Goal: Book appointment/travel/reservation

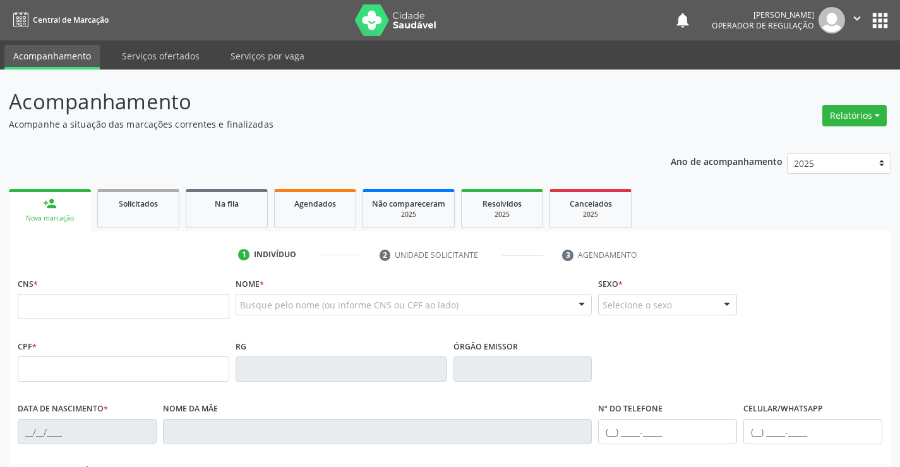
click at [138, 302] on input "text" at bounding box center [124, 306] width 212 height 25
type input "705 0052 1402 3559"
type input "1636138853"
type input "19[DATE]"
type input "[PHONE_NUMBER]"
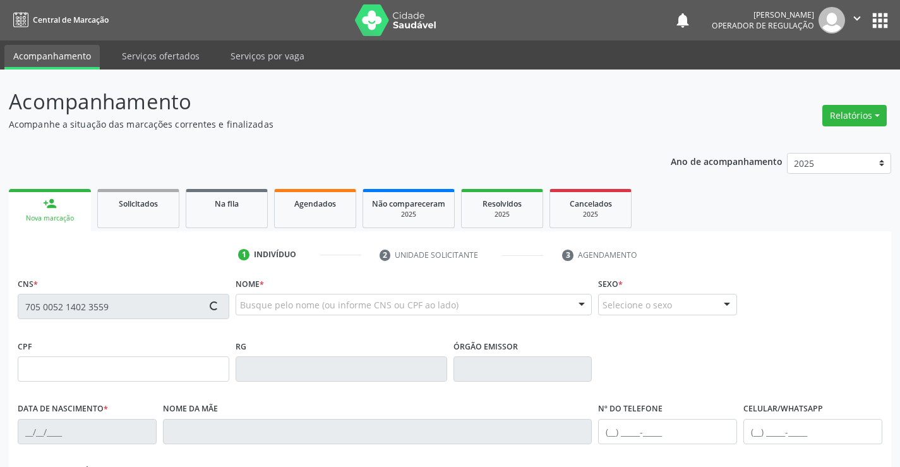
type input "SN"
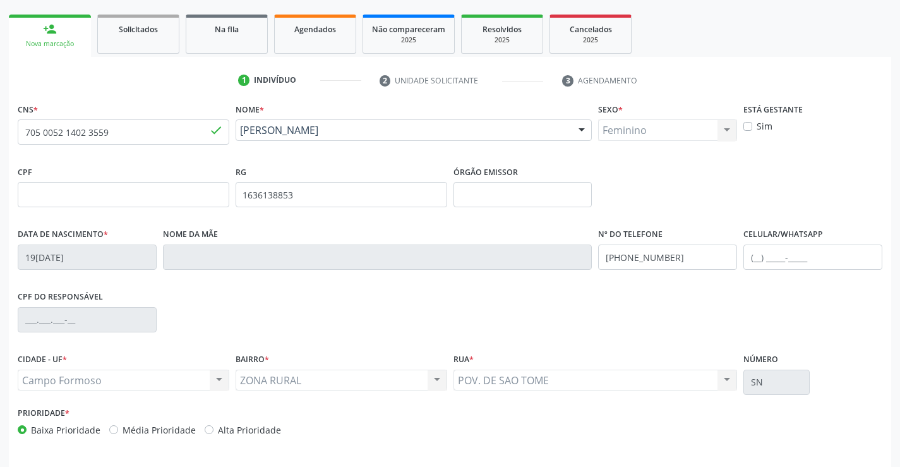
scroll to position [218, 0]
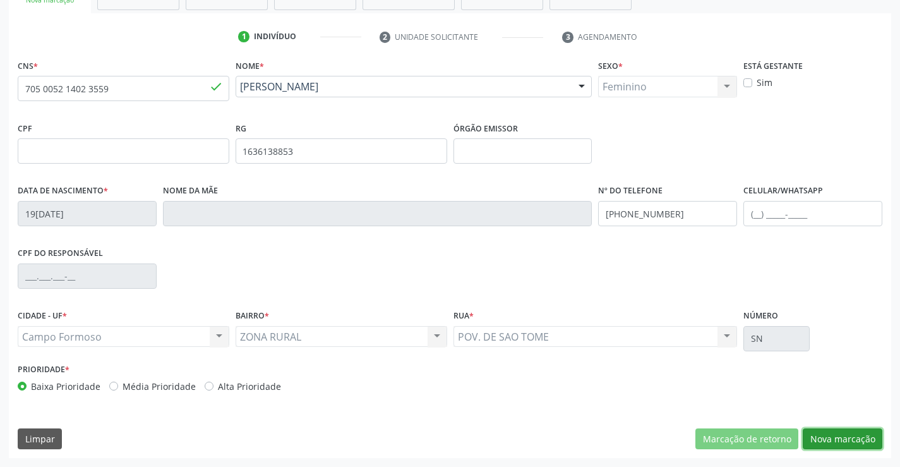
click at [840, 439] on button "Nova marcação" at bounding box center [842, 438] width 80 height 21
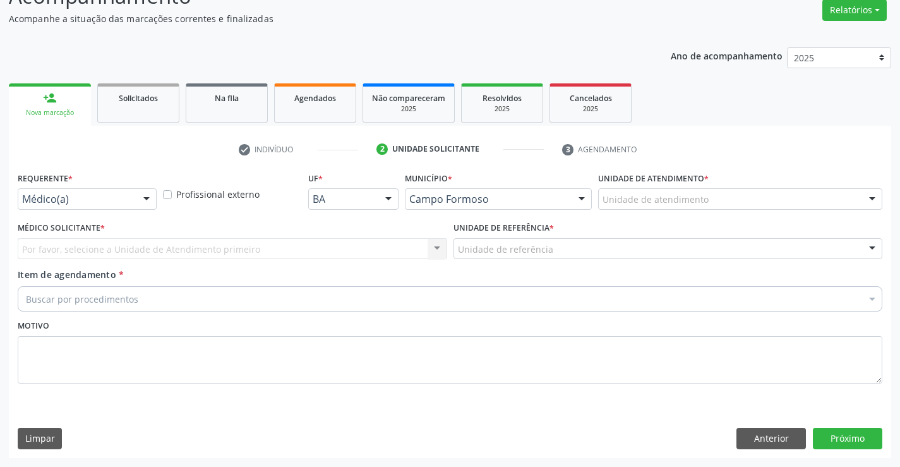
scroll to position [105, 0]
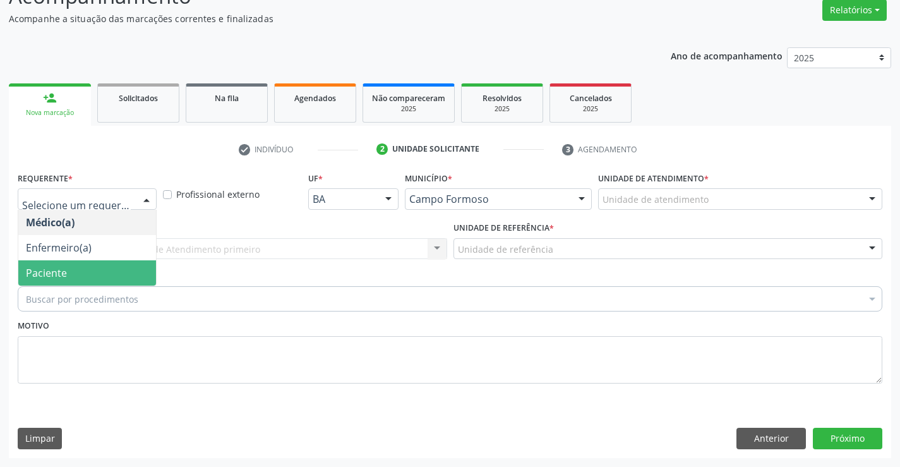
click at [79, 279] on span "Paciente" at bounding box center [87, 272] width 138 height 25
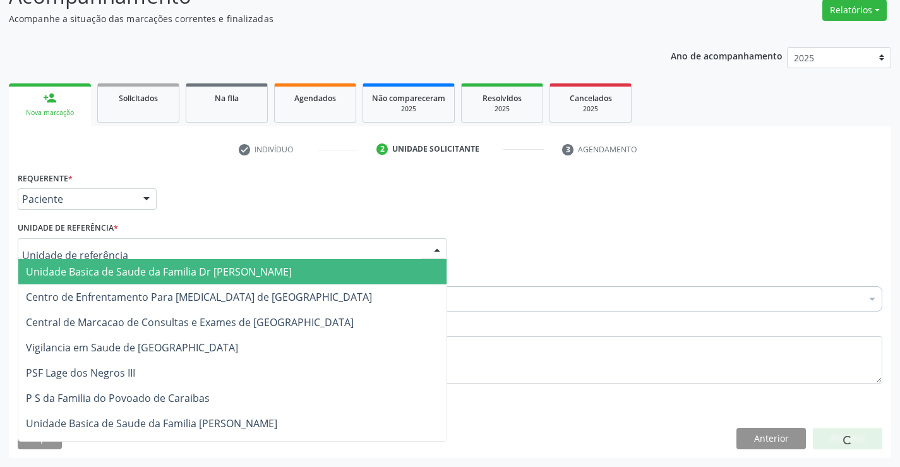
drag, startPoint x: 98, startPoint y: 249, endPoint x: 109, endPoint y: 273, distance: 26.9
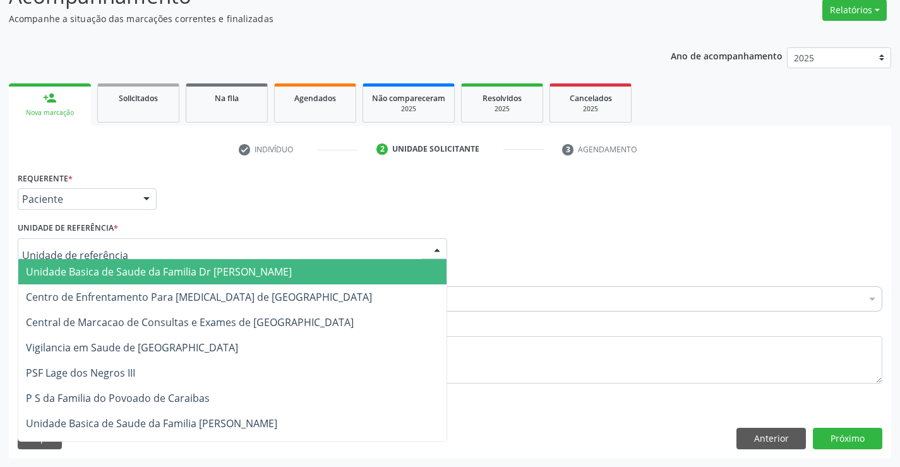
click at [109, 273] on span "Unidade Basica de Saude da Familia Dr [PERSON_NAME]" at bounding box center [159, 272] width 266 height 14
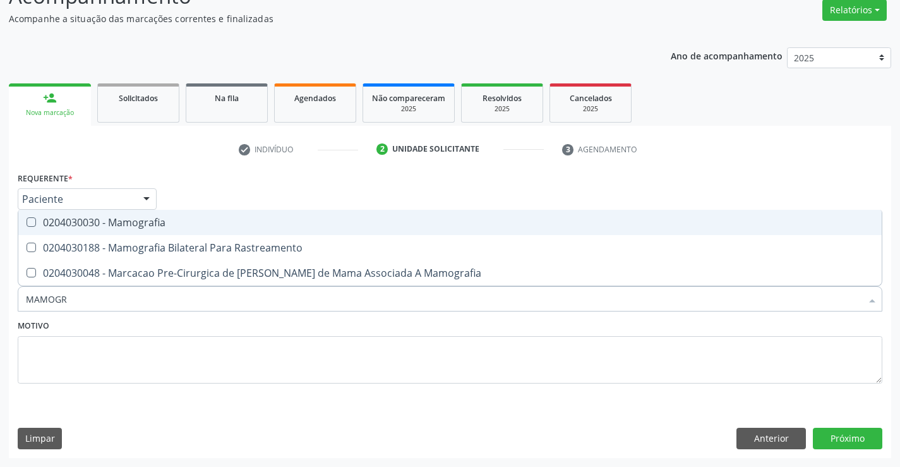
type input "MAMOGRA"
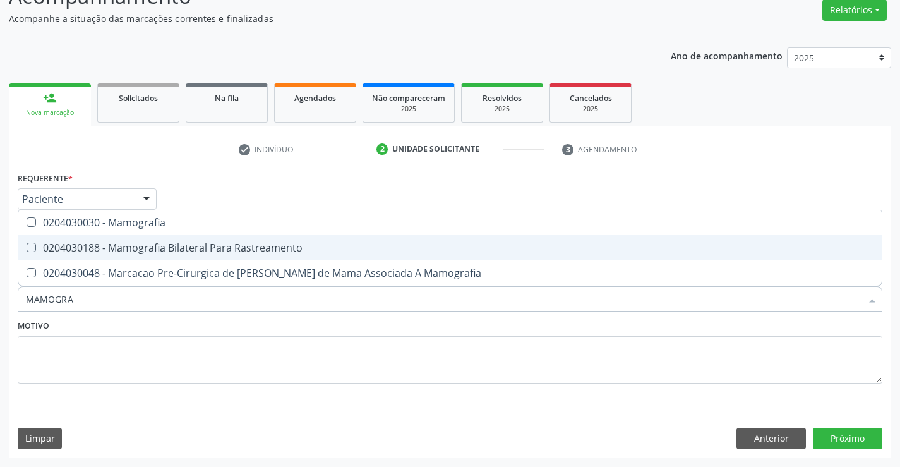
click at [169, 244] on div "0204030188 - Mamografia Bilateral Para Rastreamento" at bounding box center [450, 247] width 848 height 10
checkbox Rastreamento "true"
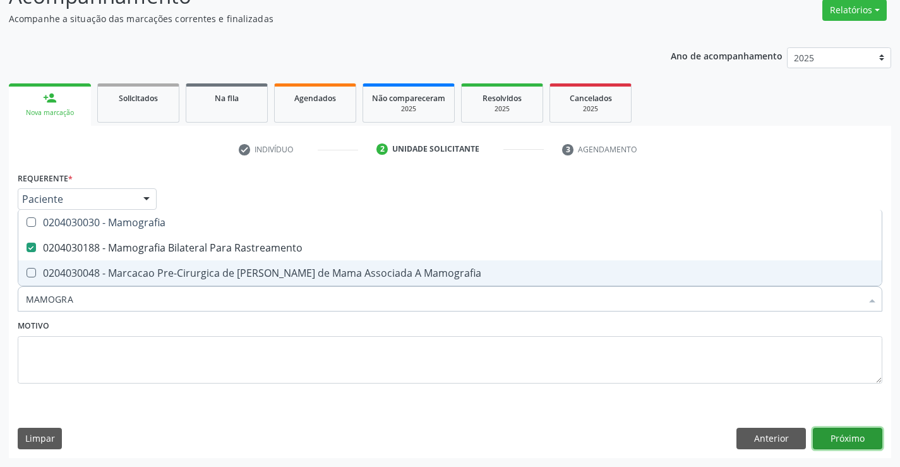
click at [840, 438] on button "Próximo" at bounding box center [847, 437] width 69 height 21
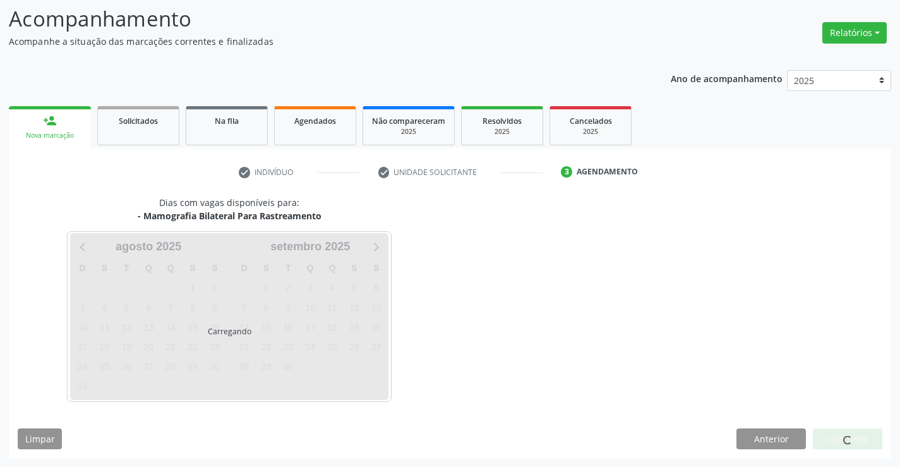
scroll to position [83, 0]
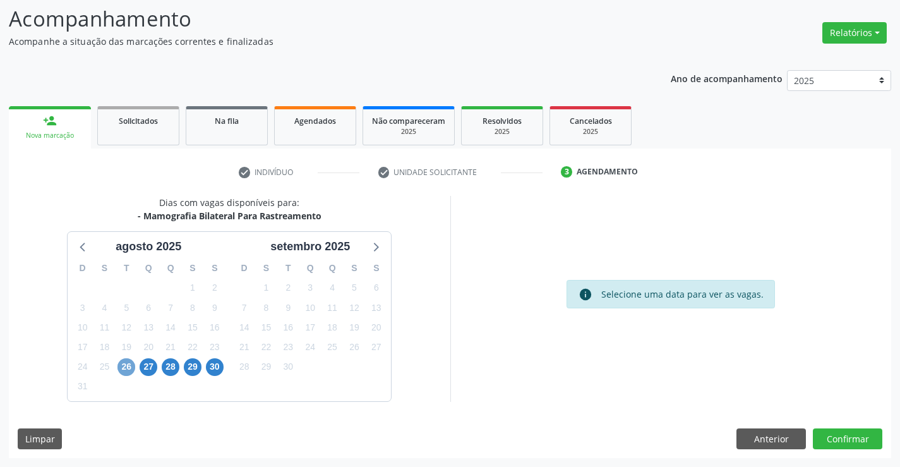
click at [124, 369] on span "26" at bounding box center [126, 367] width 18 height 18
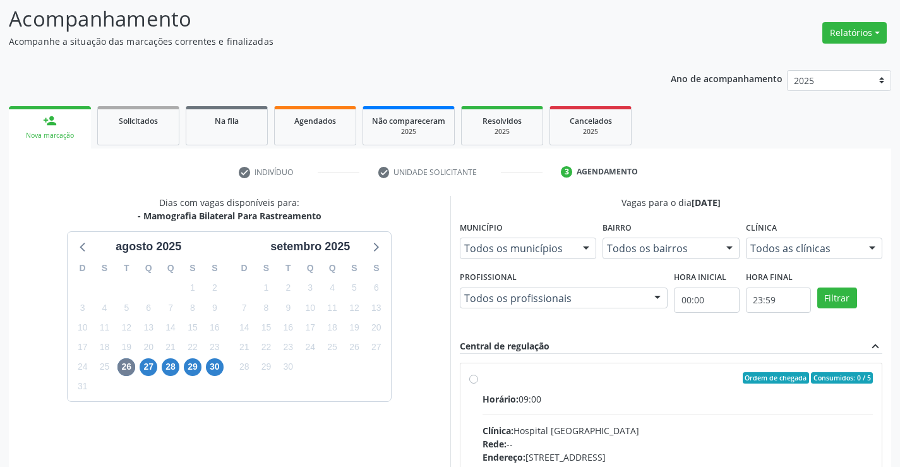
click at [482, 377] on label "Ordem de chegada Consumidos: 0 / 5 Horário: 09:00 Clínica: Hospital [GEOGRAPHIC…" at bounding box center [677, 469] width 391 height 194
click at [474, 377] on input "Ordem de chegada Consumidos: 0 / 5 Horário: 09:00 Clínica: Hospital [GEOGRAPHIC…" at bounding box center [473, 377] width 9 height 11
radio input "true"
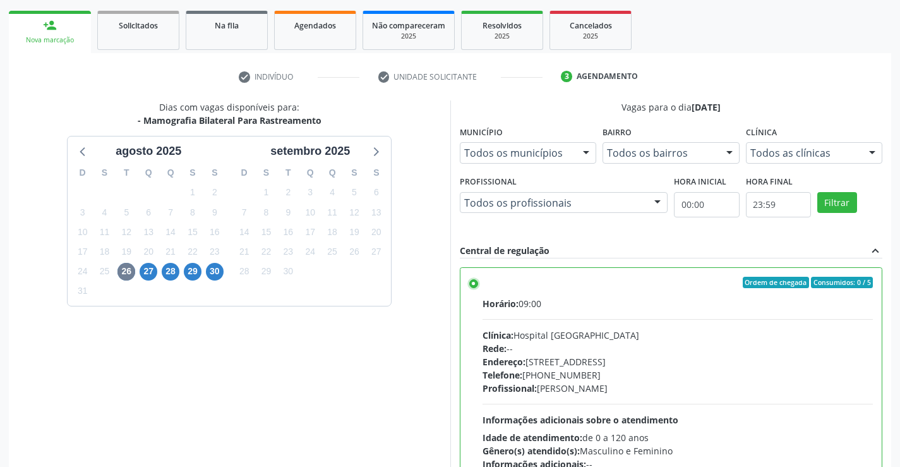
scroll to position [288, 0]
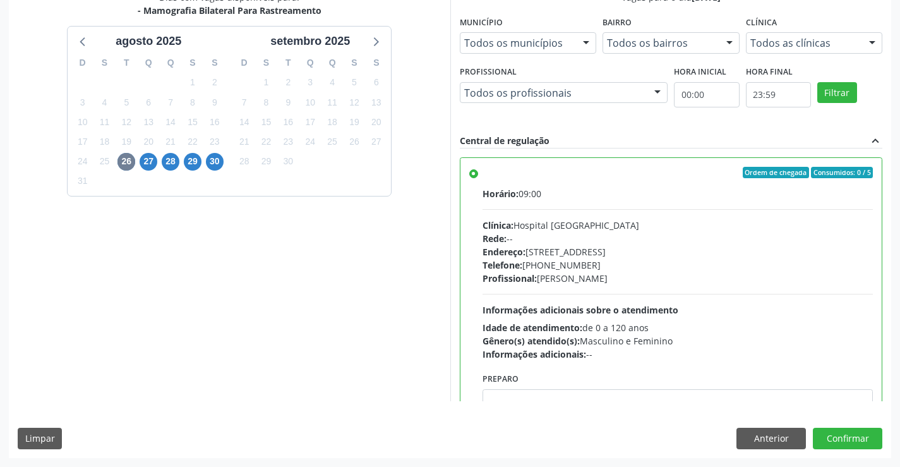
click at [856, 426] on div "Dias com vagas disponíveis para: - Mamografia Bilateral Para Rastreamento a[DAT…" at bounding box center [450, 224] width 882 height 467
click at [856, 432] on button "Confirmar" at bounding box center [847, 437] width 69 height 21
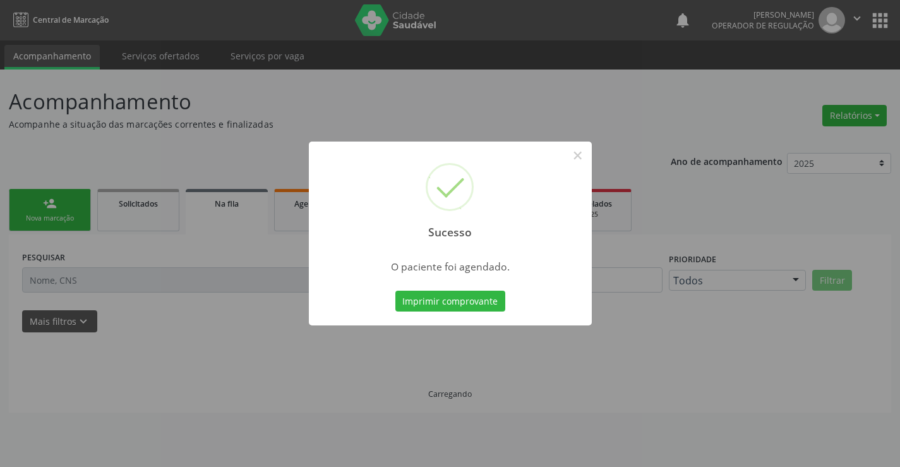
scroll to position [0, 0]
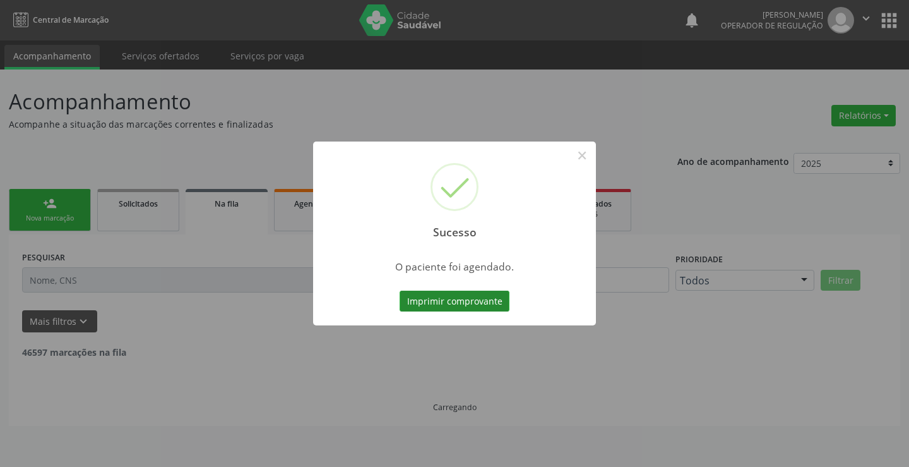
click at [451, 299] on button "Imprimir comprovante" at bounding box center [455, 300] width 110 height 21
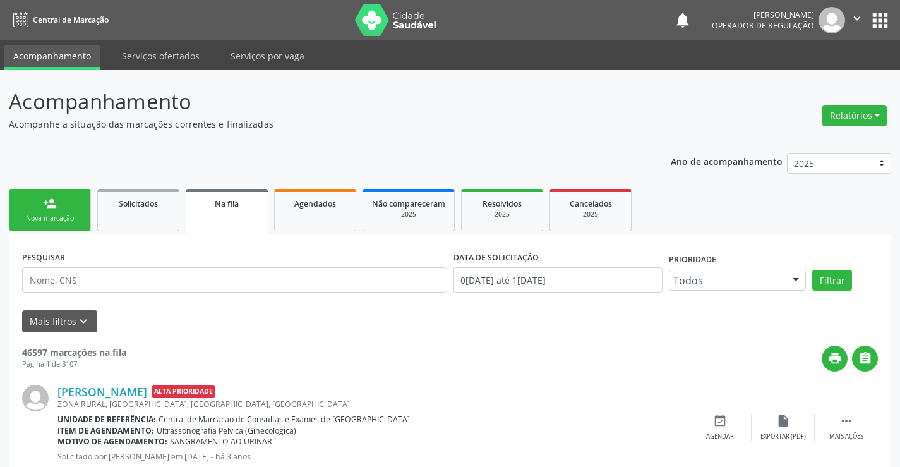
click at [57, 212] on link "person_add Nova marcação" at bounding box center [50, 210] width 82 height 42
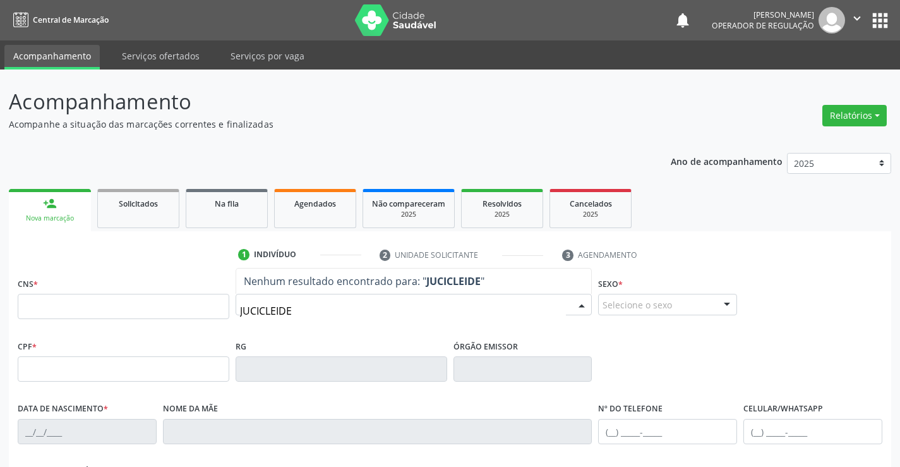
type input "JUCICLEIDE"
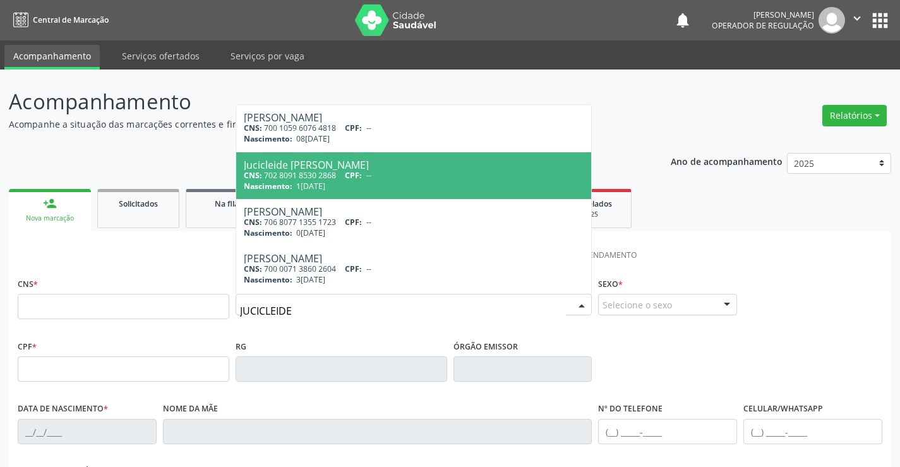
click at [297, 173] on div "CNS: 702 8091 8530 2868 CPF: --" at bounding box center [414, 175] width 340 height 11
type input "702 8091 8530 2868"
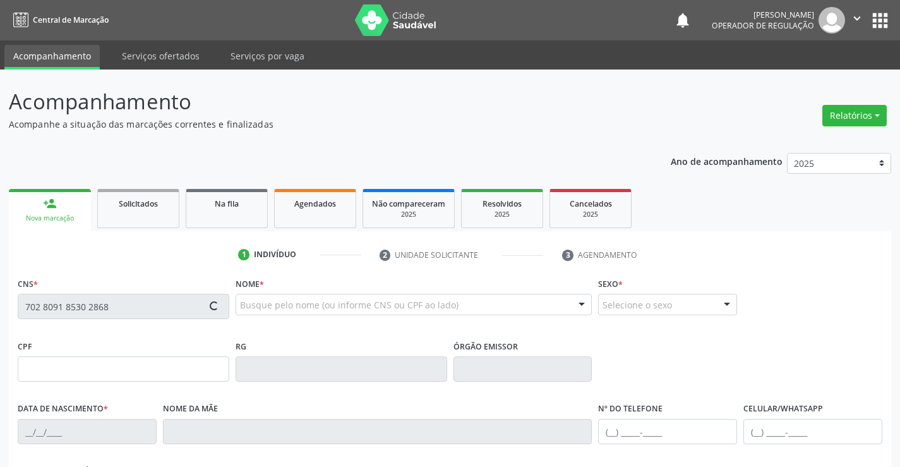
type input "0819791261"
type input "1[DATE]"
type input "[PHONE_NUMBER]"
type input "972.901.815-49"
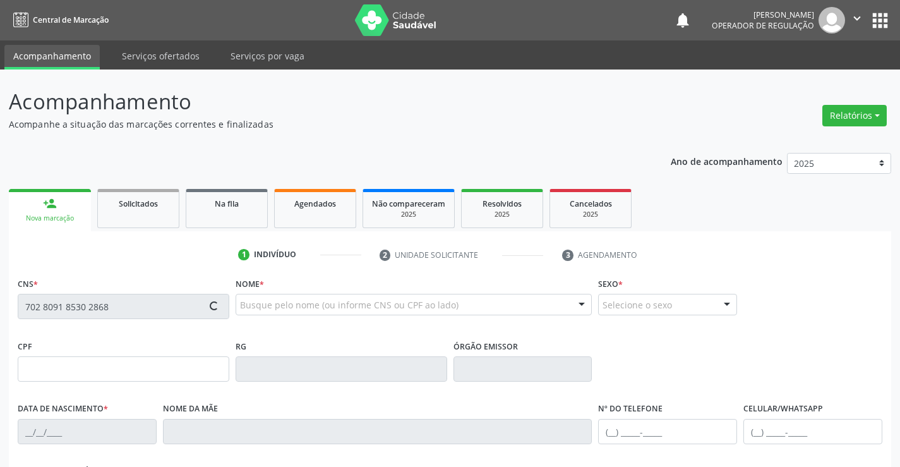
type input "S/N"
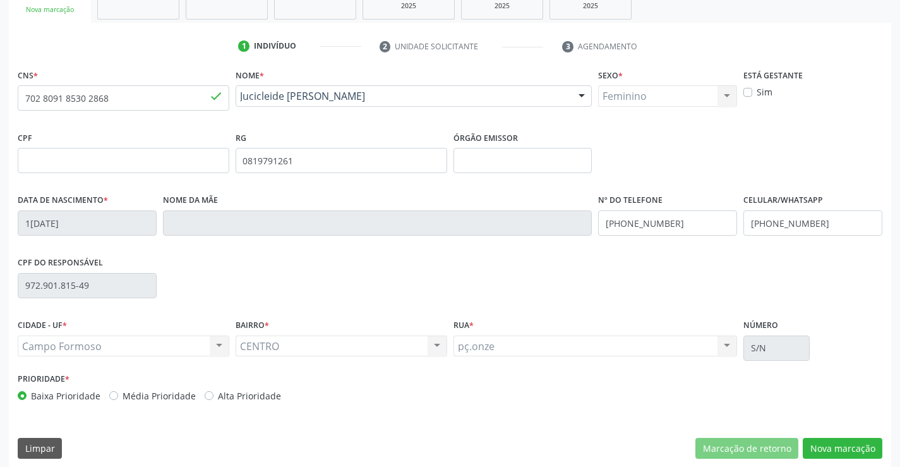
scroll to position [218, 0]
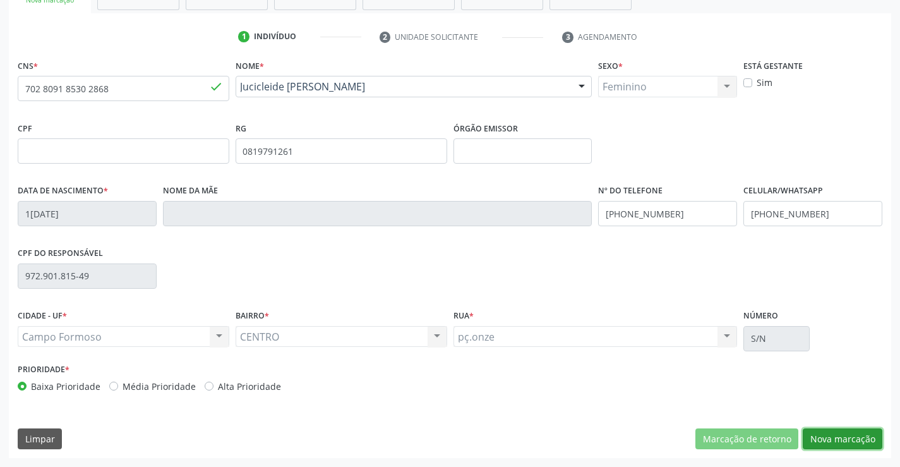
click at [837, 430] on button "Nova marcação" at bounding box center [842, 438] width 80 height 21
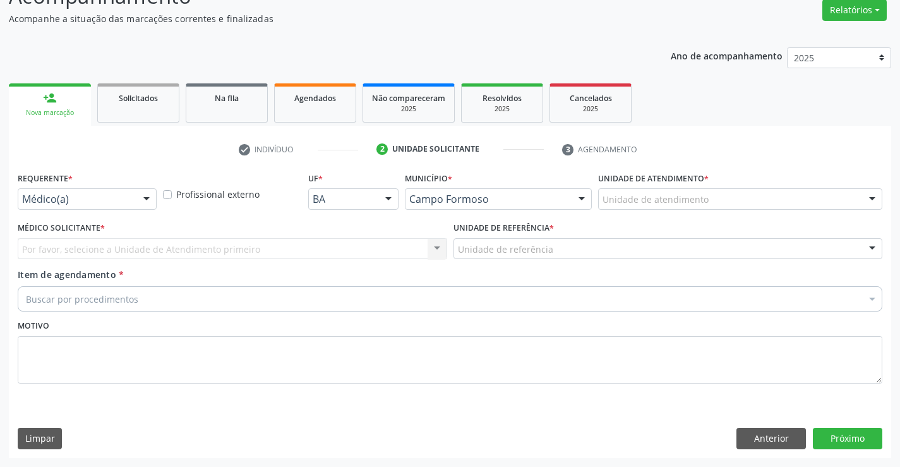
click at [133, 197] on div "Médico(a) Médico(a) Enfermeiro(a) Paciente Nenhum resultado encontrado para: " …" at bounding box center [87, 198] width 139 height 21
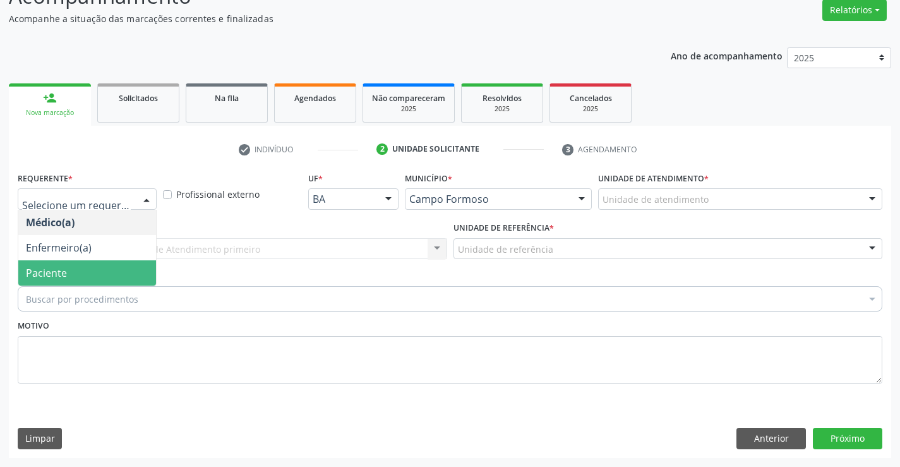
click at [99, 272] on span "Paciente" at bounding box center [87, 272] width 138 height 25
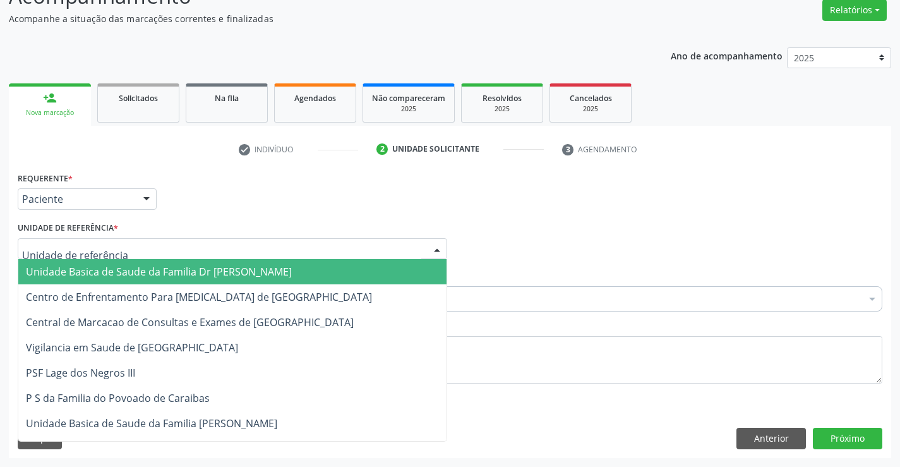
click at [108, 267] on span "Unidade Basica de Saude da Familia Dr [PERSON_NAME]" at bounding box center [159, 272] width 266 height 14
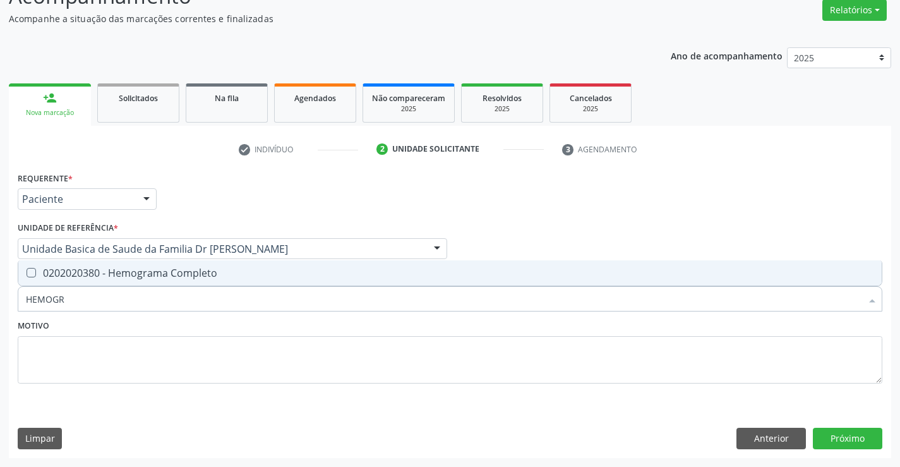
type input "HEMOGRA"
click at [191, 268] on div "0202020380 - Hemograma Completo" at bounding box center [450, 273] width 848 height 10
checkbox Completo "true"
type input "HEMOGRA"
click at [150, 342] on textarea at bounding box center [450, 360] width 864 height 48
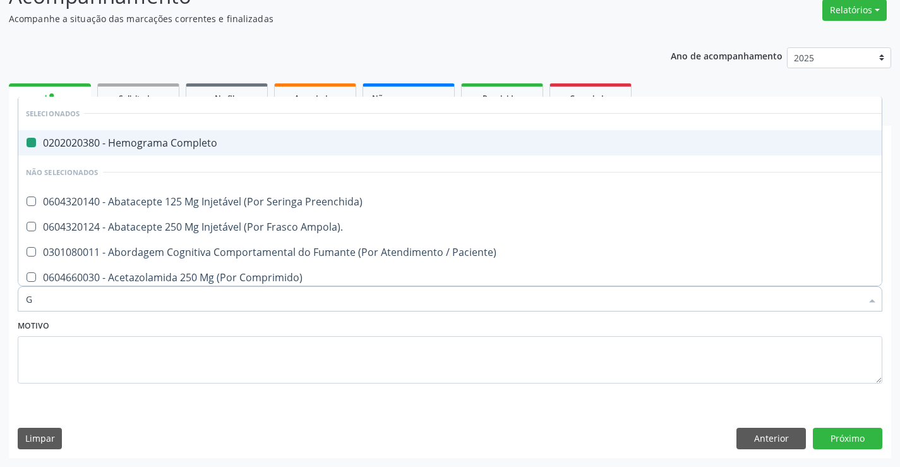
type input "GL"
checkbox Completo "false"
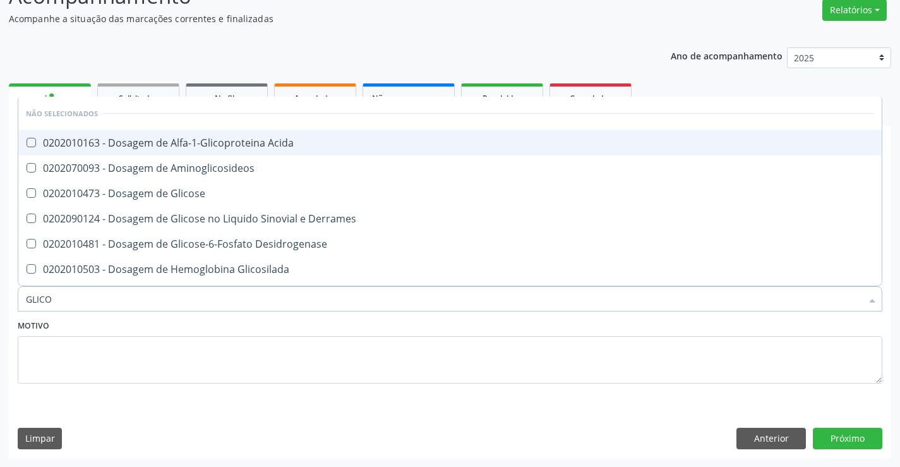
type input "GLICOS"
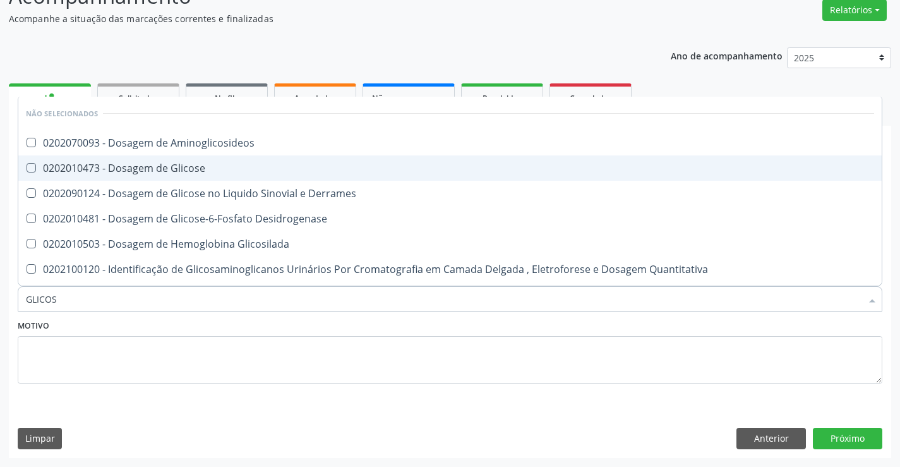
click at [205, 168] on div "0202010473 - Dosagem de Glicose" at bounding box center [450, 168] width 848 height 10
checkbox Glicose "true"
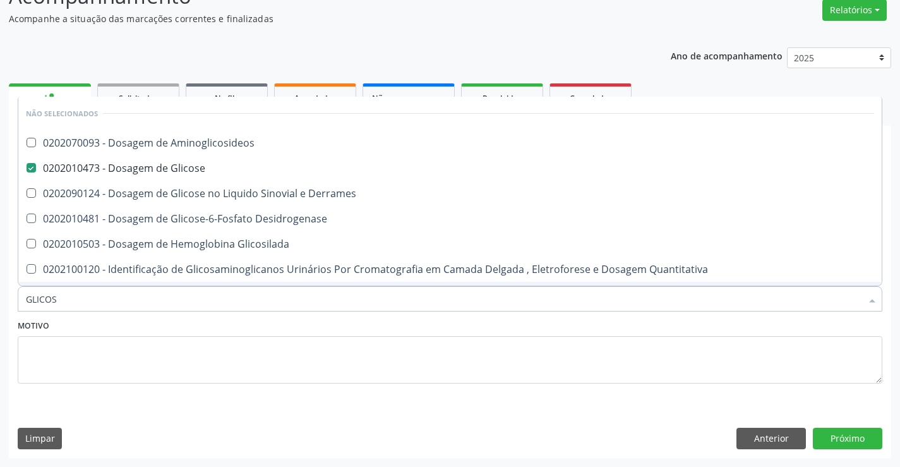
type input "GLICOS"
click at [140, 331] on div "Motivo" at bounding box center [450, 349] width 864 height 67
checkbox Aminoglicosideos "true"
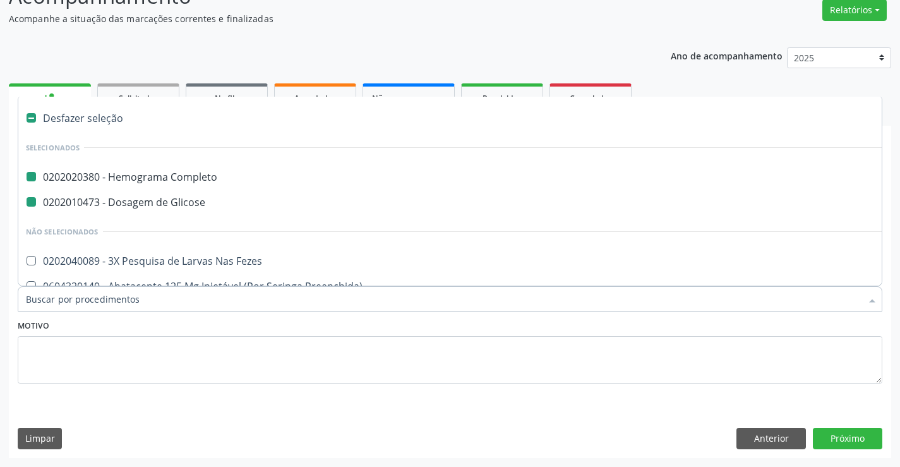
type input "U"
checkbox Completo "false"
checkbox Glicose "false"
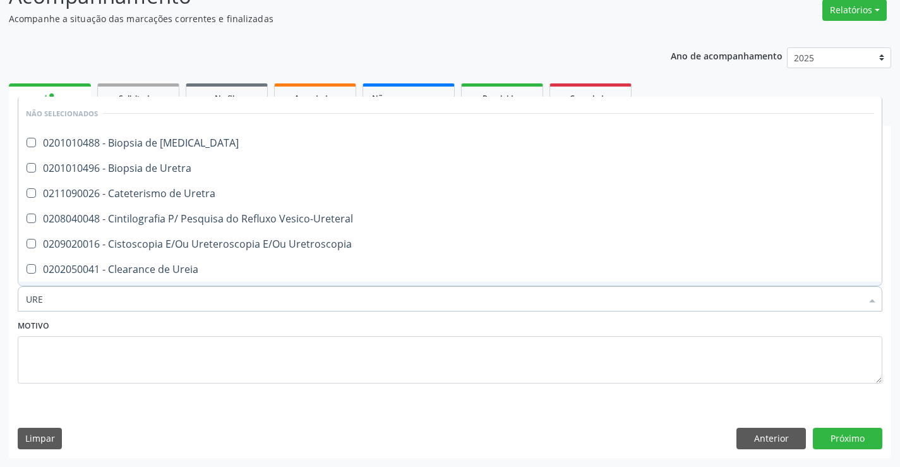
type input "UREI"
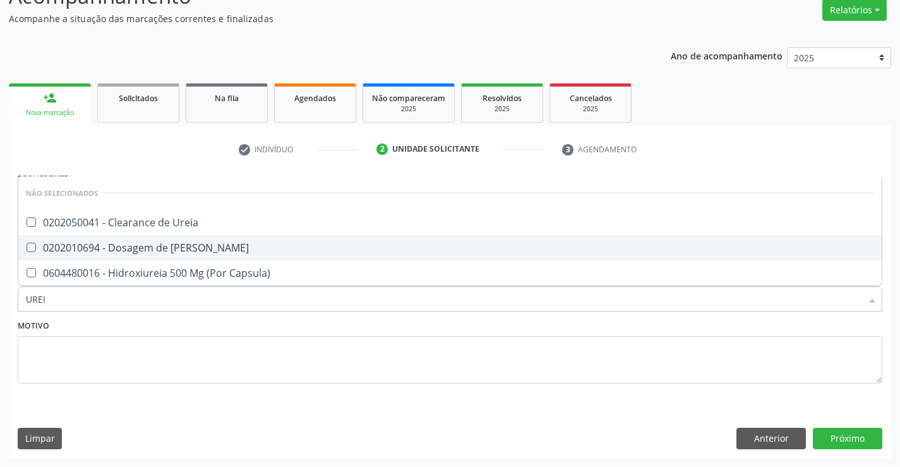
click at [174, 244] on div "0202010694 - Dosagem de [PERSON_NAME]" at bounding box center [450, 247] width 848 height 10
checkbox Ureia "true"
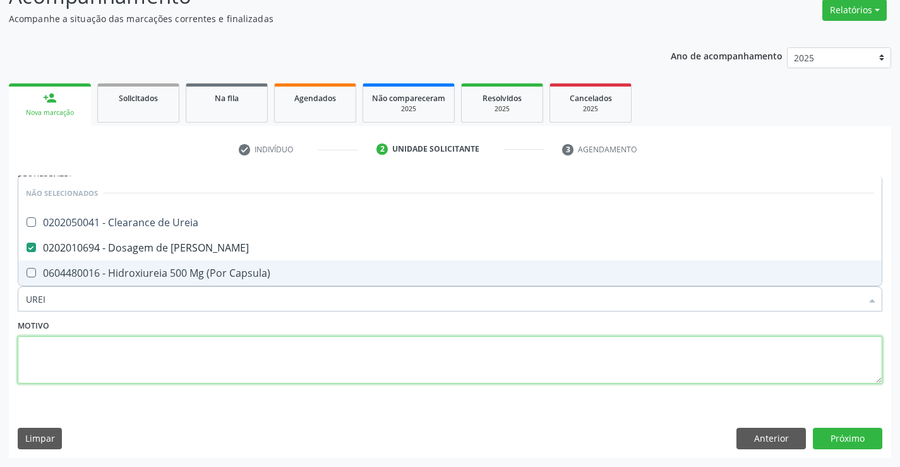
click at [131, 337] on textarea at bounding box center [450, 360] width 864 height 48
checkbox Ureia "true"
checkbox Capsula\) "true"
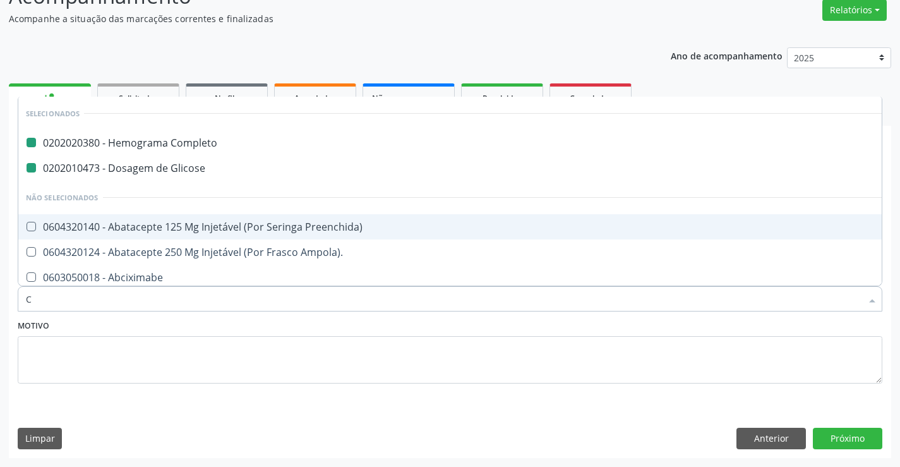
type input "CR"
checkbox Completo "false"
checkbox Glicose "false"
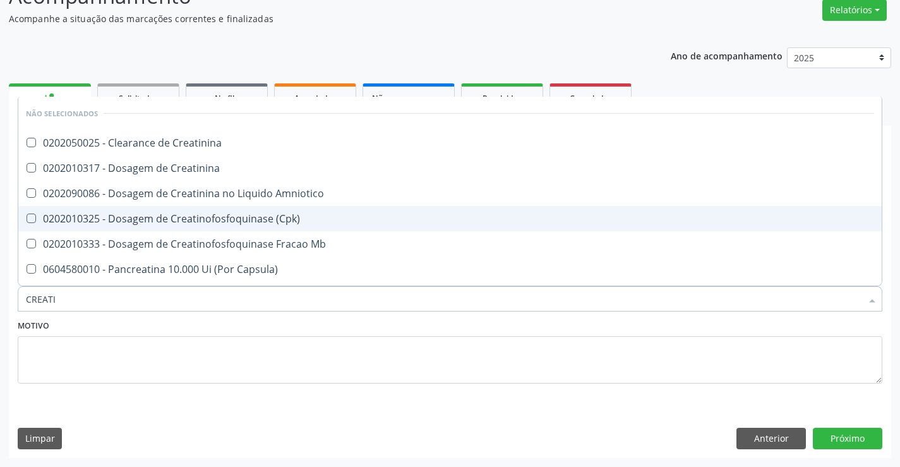
type input "CREATIN"
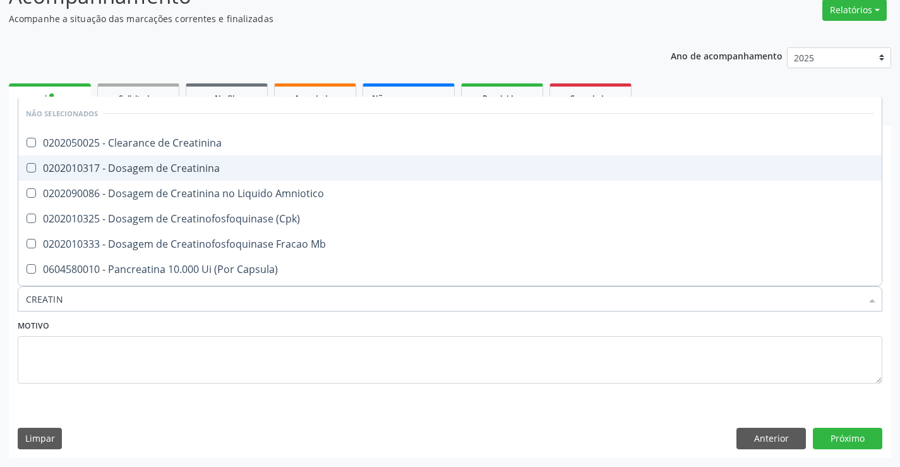
click at [197, 168] on div "0202010317 - Dosagem de Creatinina" at bounding box center [450, 168] width 848 height 10
checkbox Creatinina "true"
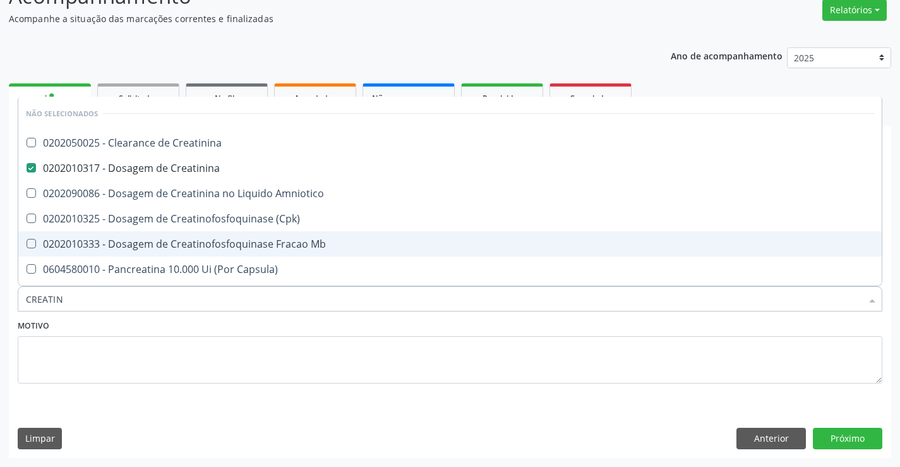
click at [148, 320] on div "Motivo" at bounding box center [450, 349] width 864 height 67
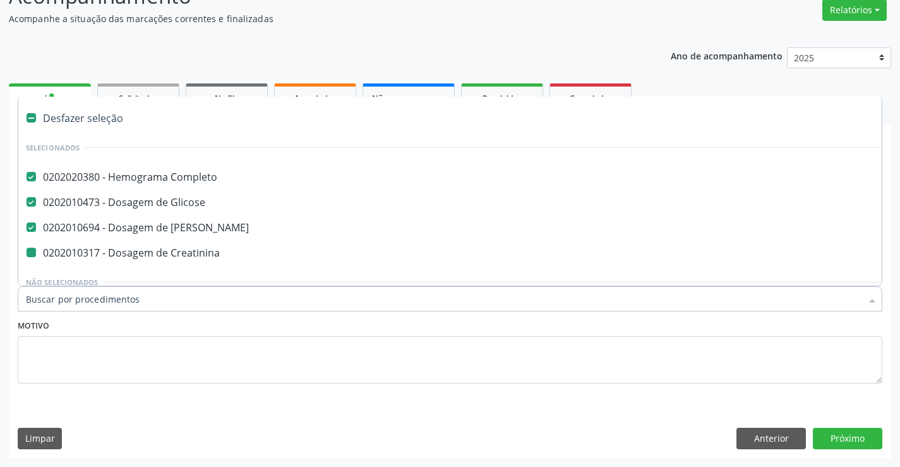
type input "T"
checkbox Creatinina "false"
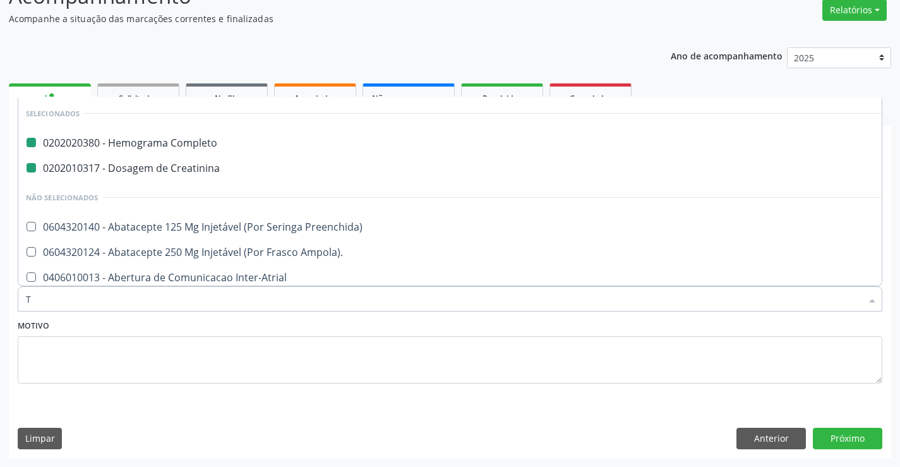
type input "TG"
checkbox Completo "false"
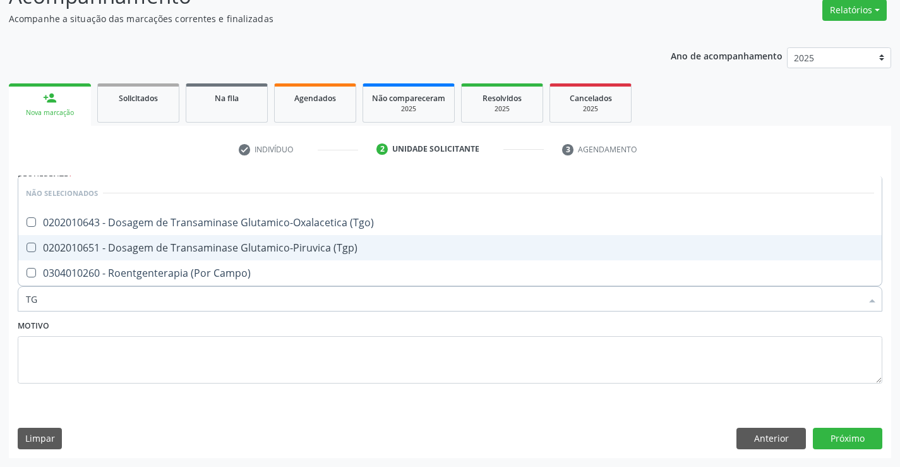
click at [231, 249] on div "0202010651 - Dosagem de Transaminase Glutamico-Piruvica (Tgp)" at bounding box center [450, 247] width 848 height 10
checkbox \(Tgp\) "true"
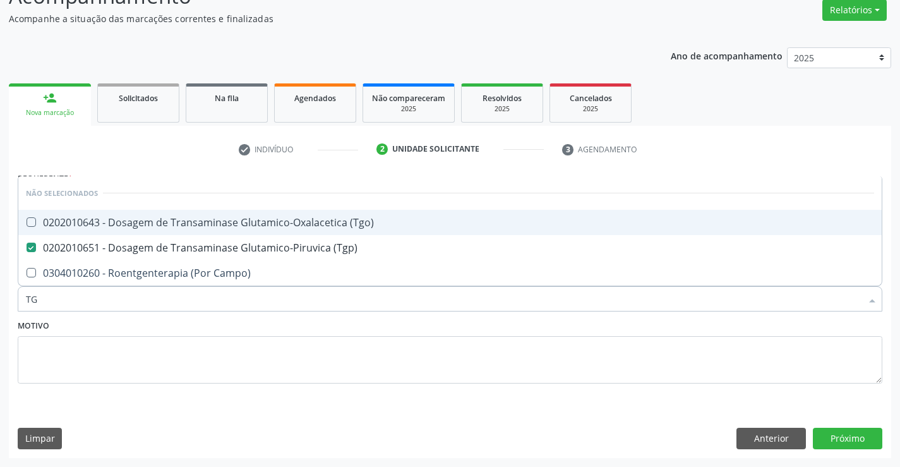
click at [263, 219] on div "0202010643 - Dosagem de Transaminase Glutamico-Oxalacetica (Tgo)" at bounding box center [450, 222] width 848 height 10
checkbox \(Tgo\) "true"
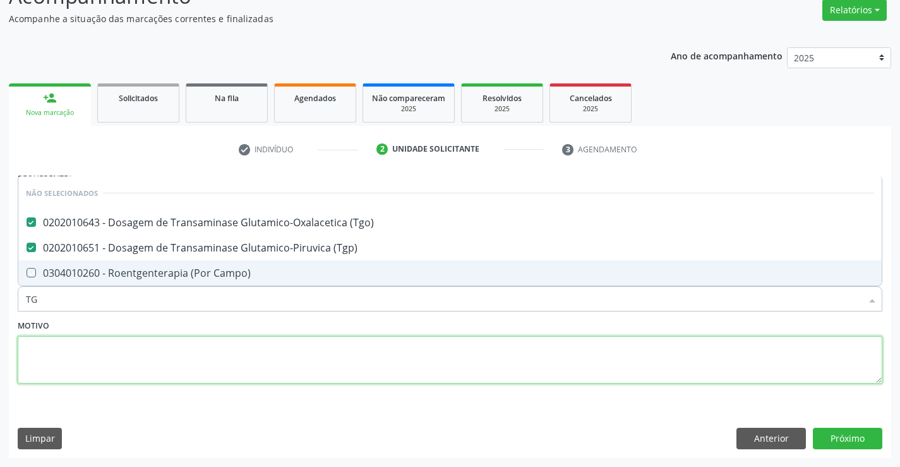
drag, startPoint x: 217, startPoint y: 374, endPoint x: 230, endPoint y: 314, distance: 60.7
click at [224, 367] on textarea at bounding box center [450, 360] width 864 height 48
checkbox Campo\) "true"
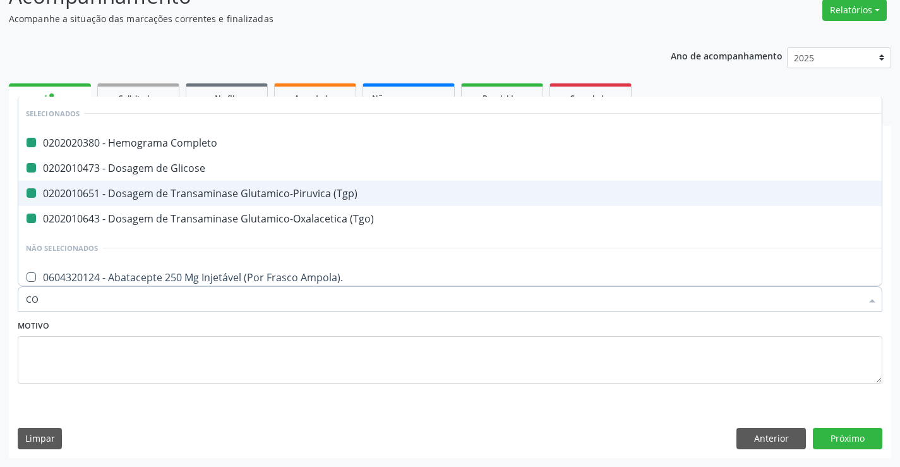
type input "COL"
checkbox Completo "false"
checkbox Glicose "false"
checkbox \(Tgp\) "false"
checkbox \(Tgo\) "false"
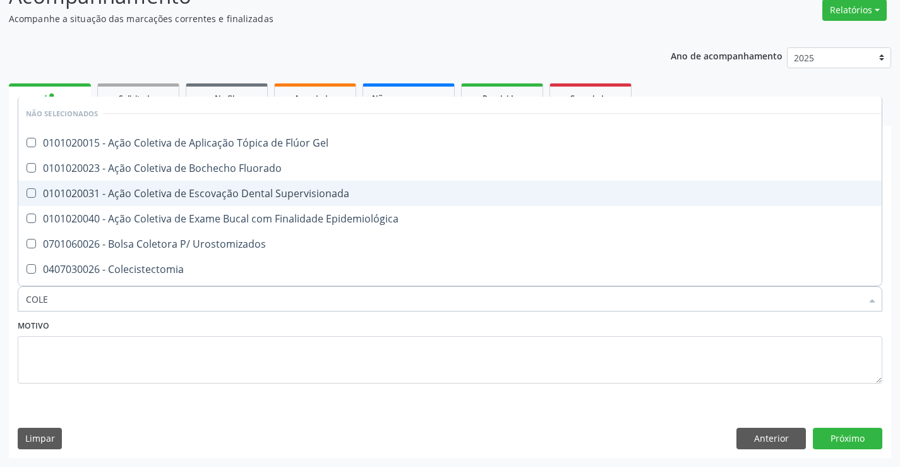
type input "COLES"
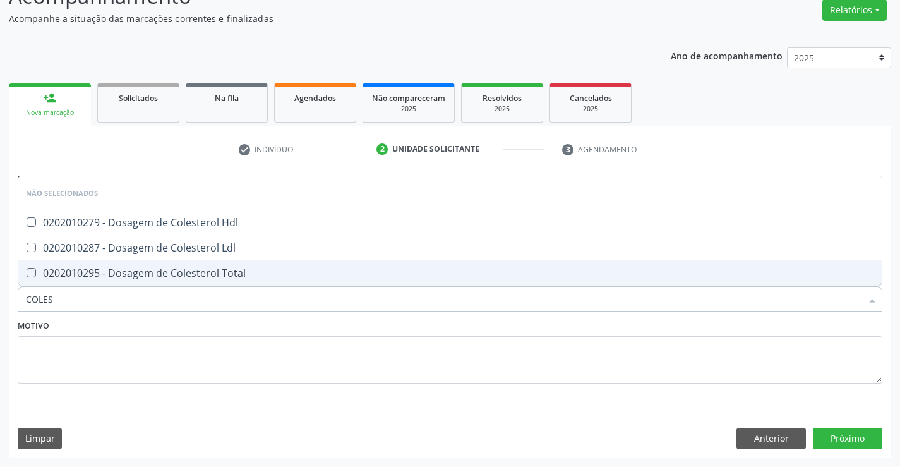
drag, startPoint x: 229, startPoint y: 275, endPoint x: 237, endPoint y: 253, distance: 23.8
click at [229, 271] on div "0202010295 - Dosagem de Colesterol Total" at bounding box center [450, 273] width 848 height 10
checkbox Total "true"
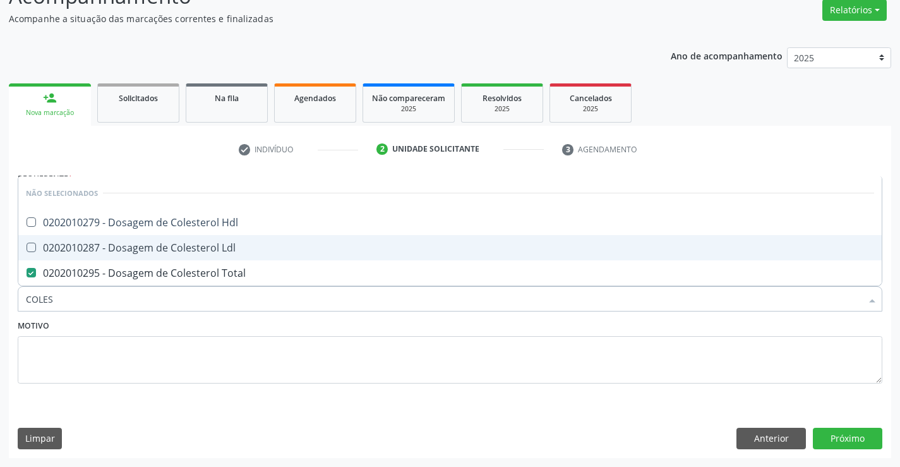
click at [238, 249] on div "0202010287 - Dosagem de Colesterol Ldl" at bounding box center [450, 247] width 848 height 10
checkbox Ldl "true"
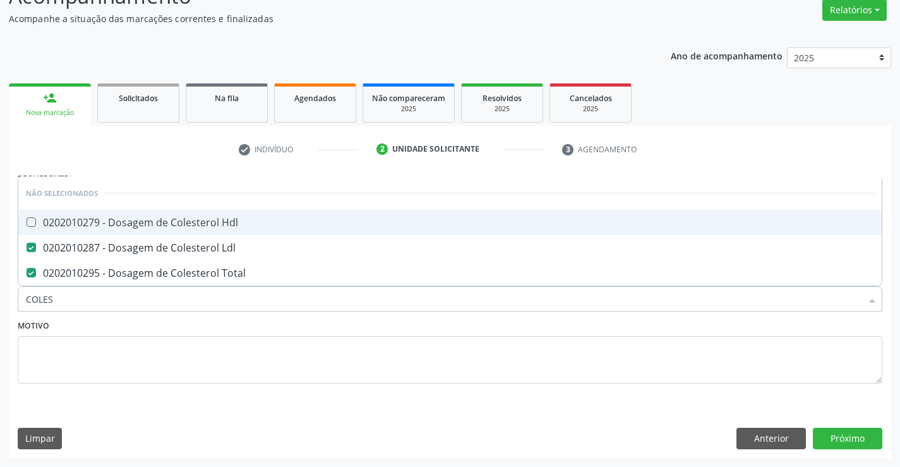
click at [249, 217] on div "0202010279 - Dosagem de Colesterol Hdl" at bounding box center [450, 222] width 848 height 10
checkbox Hdl "true"
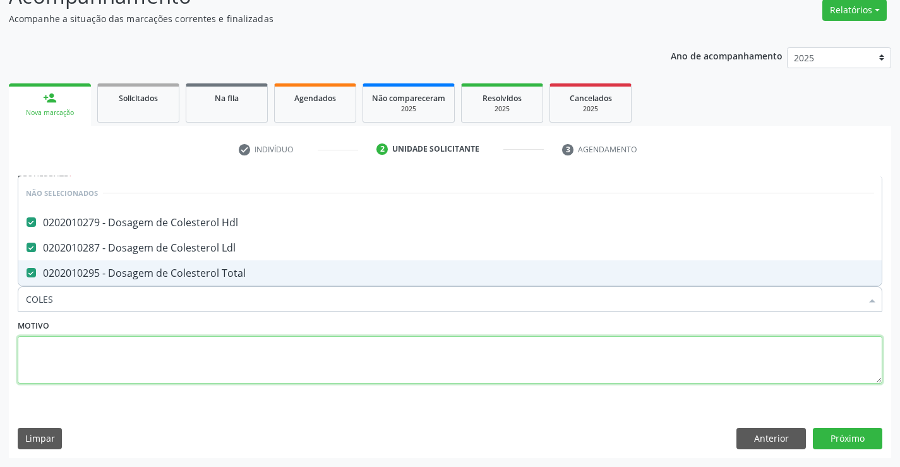
click at [208, 342] on textarea at bounding box center [450, 360] width 864 height 48
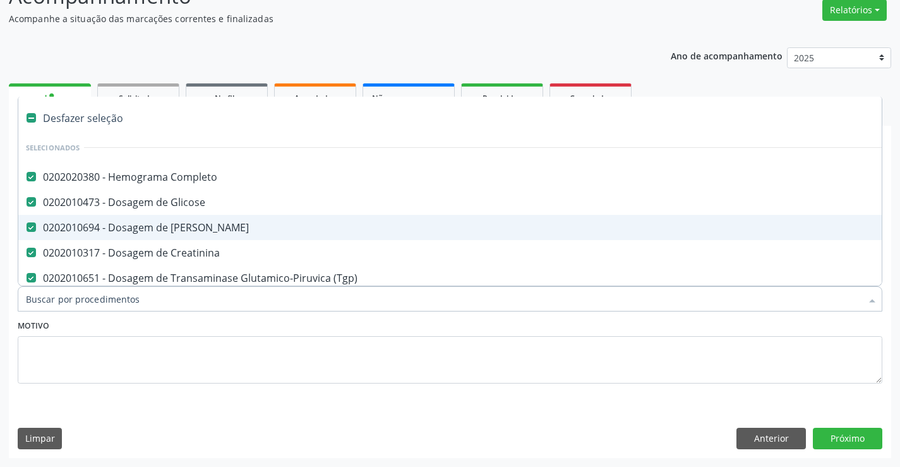
type input "T"
checkbox Hdl "false"
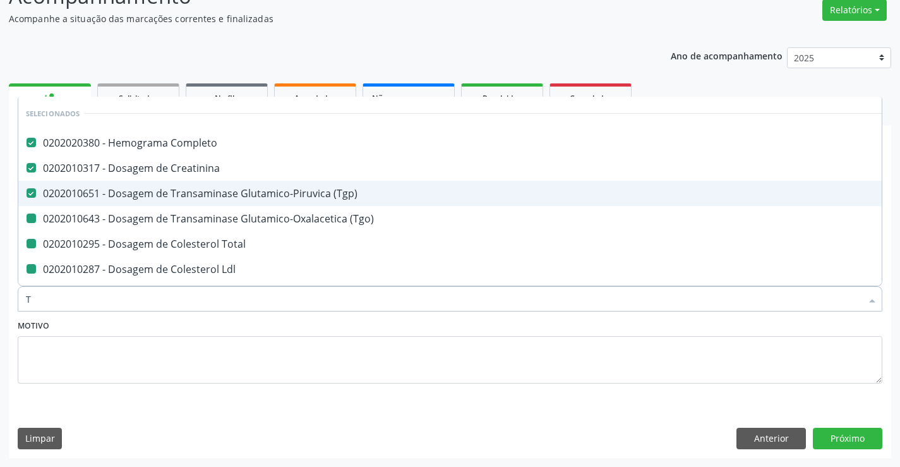
type input "TR"
checkbox \(Tgo\) "false"
checkbox Total "false"
checkbox Ldl "false"
checkbox Hdl "false"
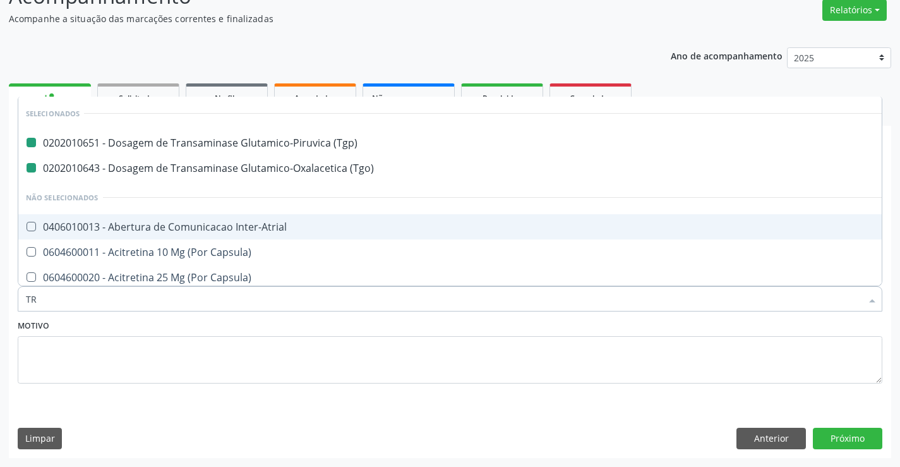
type input "TRI"
checkbox \(Tgp\) "false"
checkbox \(Tgo\) "false"
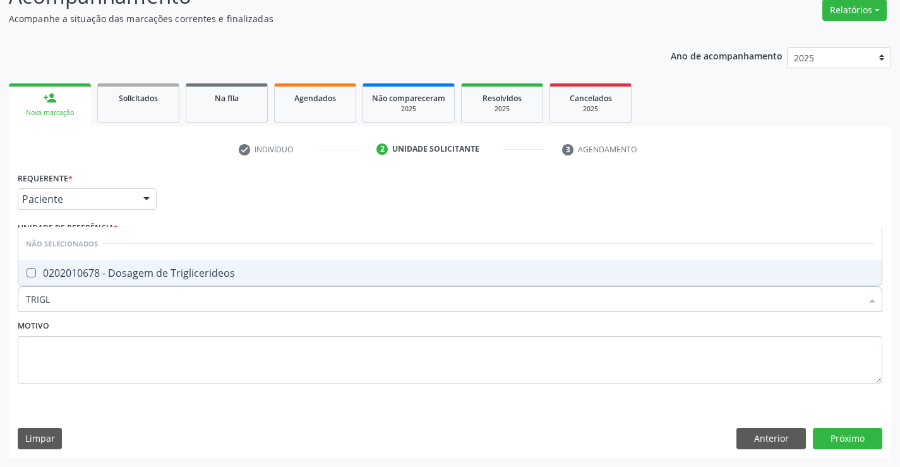
type input "TRIGLI"
click at [253, 278] on span "0202010678 - Dosagem de Triglicerideos" at bounding box center [449, 272] width 863 height 25
checkbox Triglicerideos "true"
drag, startPoint x: 193, startPoint y: 358, endPoint x: 193, endPoint y: 314, distance: 44.2
click at [193, 356] on textarea at bounding box center [450, 360] width 864 height 48
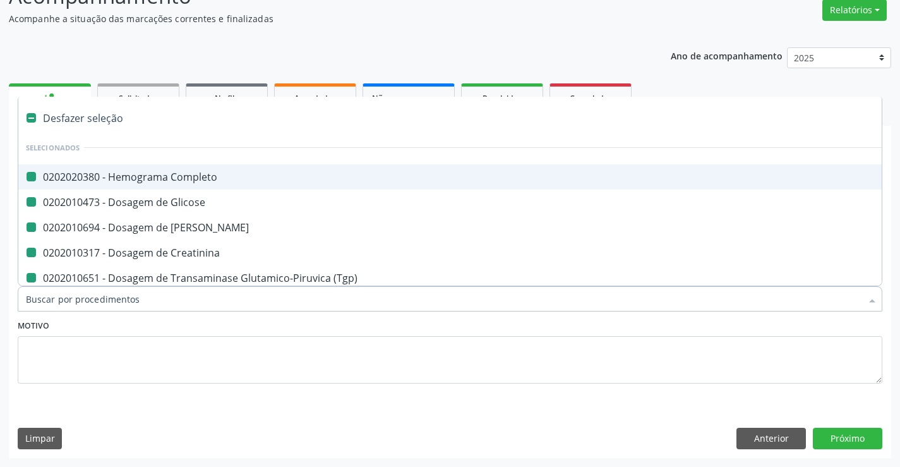
type input "B"
checkbox Completo "false"
checkbox Glicose "false"
checkbox Ureia "false"
checkbox Creatinina "false"
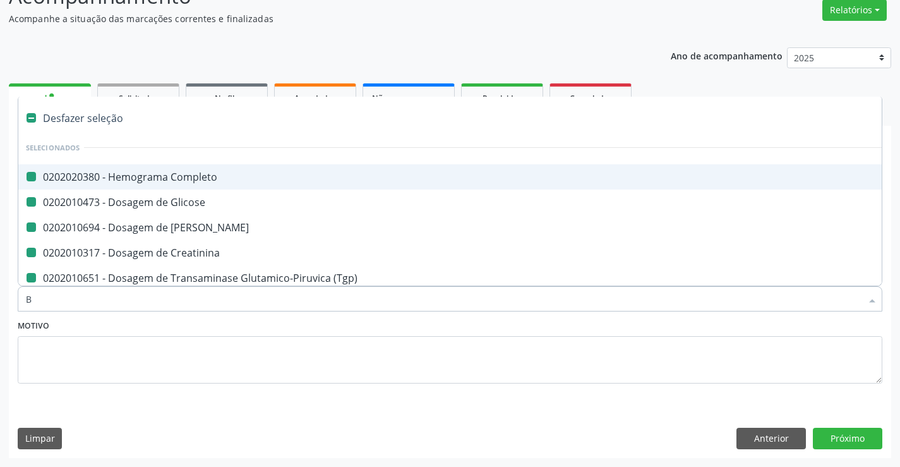
checkbox \(Tgp\) "false"
checkbox \(Tgo\) "false"
checkbox Total "false"
checkbox Ldl "false"
checkbox Hdl "false"
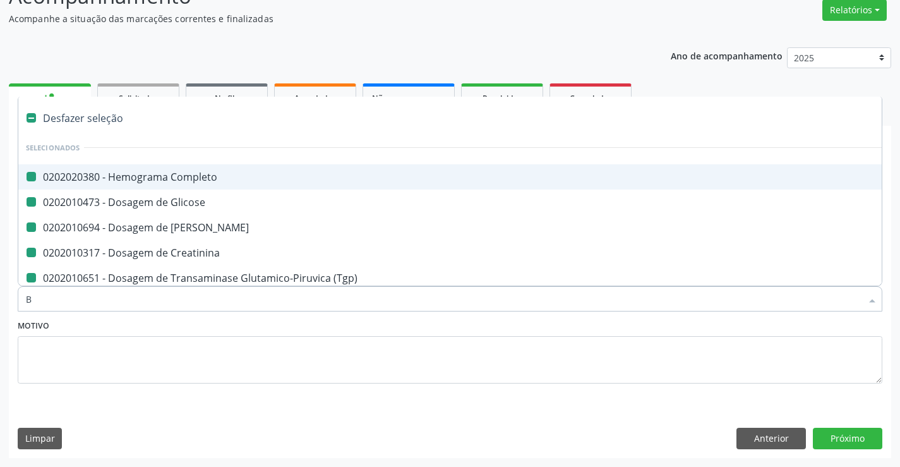
checkbox Triglicerideos "false"
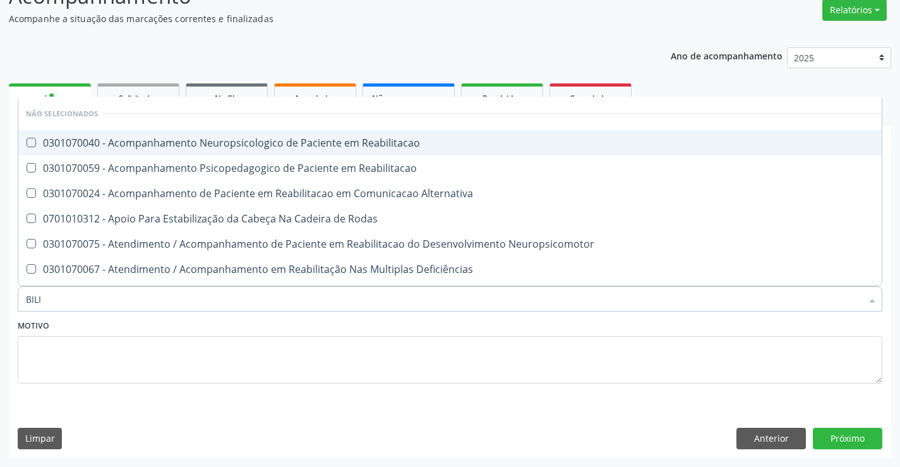
type input "BILIR"
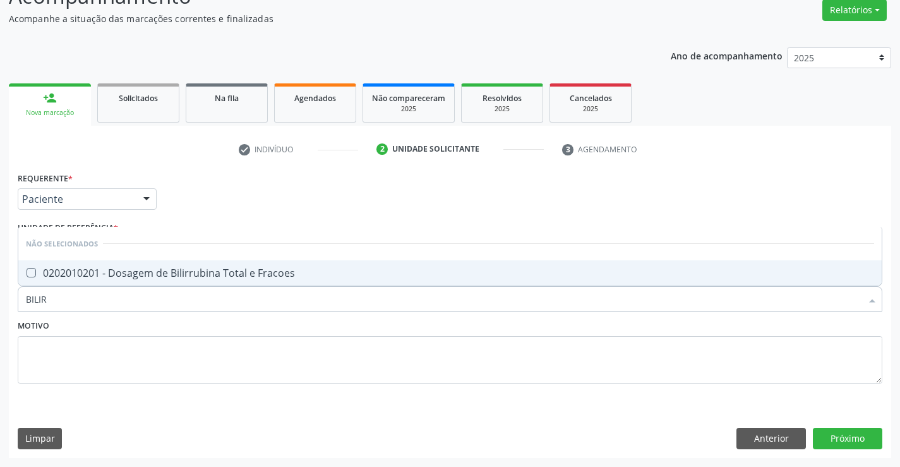
click at [225, 268] on div "0202010201 - Dosagem de Bilirrubina Total e Fracoes" at bounding box center [450, 273] width 848 height 10
checkbox Fracoes "true"
click at [196, 337] on textarea at bounding box center [450, 360] width 864 height 48
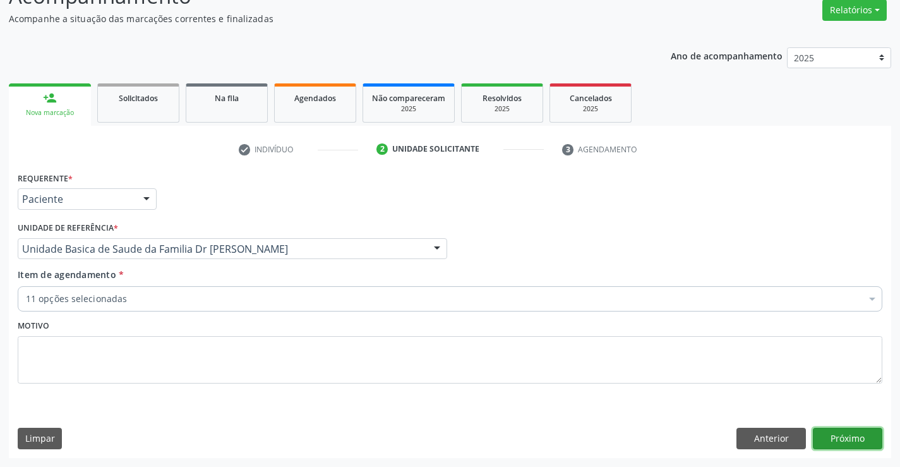
click at [844, 439] on button "Próximo" at bounding box center [847, 437] width 69 height 21
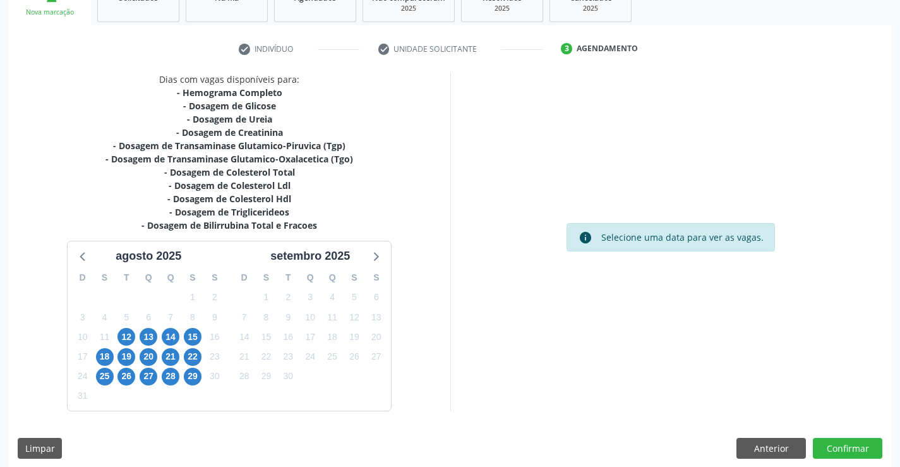
scroll to position [215, 0]
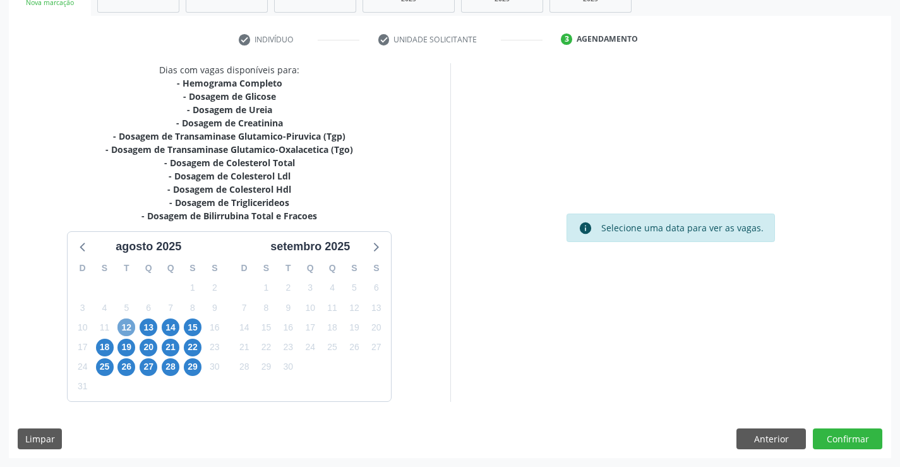
click at [125, 330] on span "12" at bounding box center [126, 327] width 18 height 18
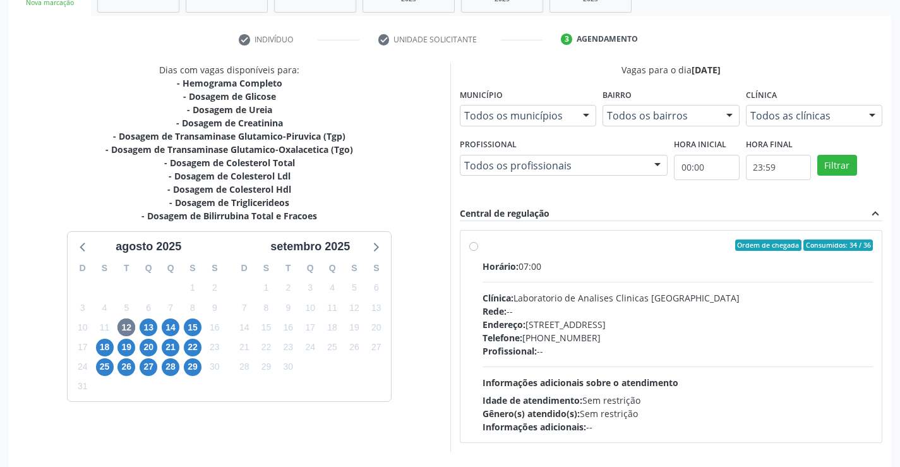
click at [482, 247] on label "Ordem de chegada Consumidos: 34 / 36 Horário: 07:00 Clínica: Laboratorio de Ana…" at bounding box center [677, 336] width 391 height 194
click at [475, 247] on input "Ordem de chegada Consumidos: 34 / 36 Horário: 07:00 Clínica: Laboratorio de Ana…" at bounding box center [473, 244] width 9 height 11
radio input "true"
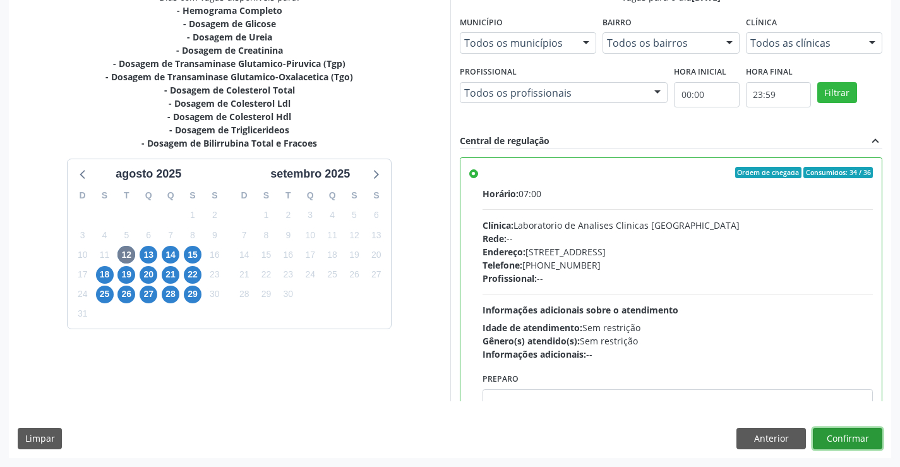
click at [862, 438] on button "Confirmar" at bounding box center [847, 437] width 69 height 21
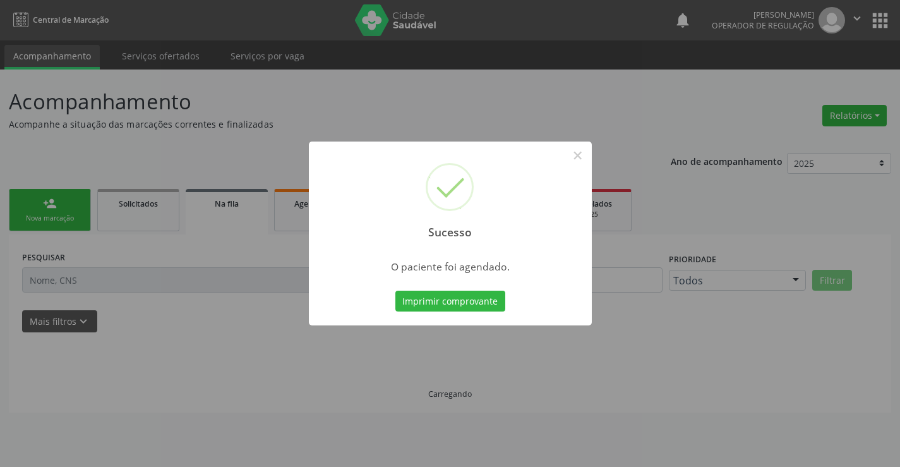
scroll to position [0, 0]
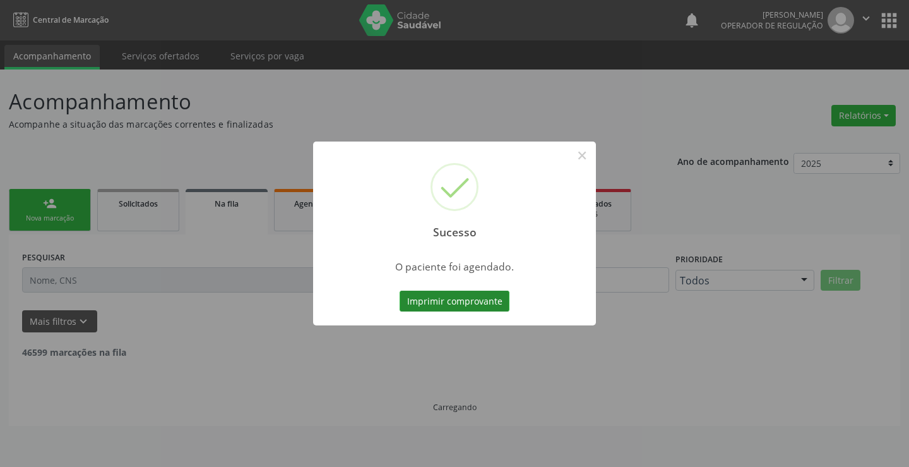
click at [443, 294] on button "Imprimir comprovante" at bounding box center [455, 300] width 110 height 21
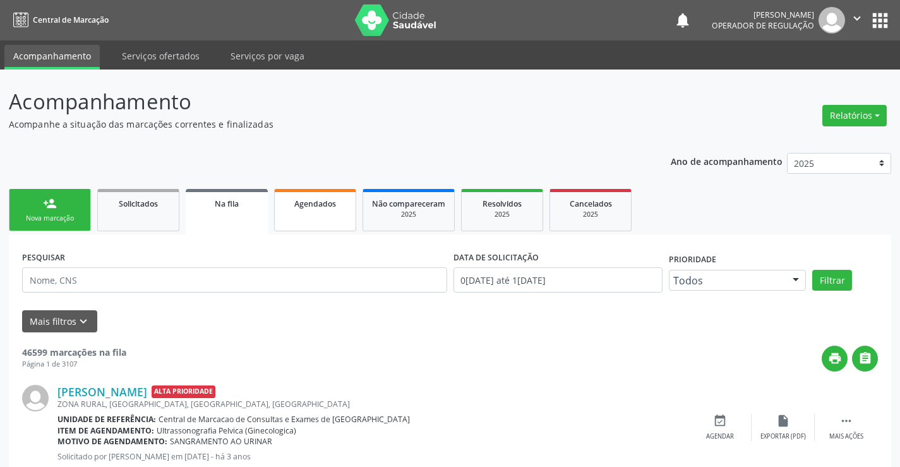
click at [323, 210] on link "Agendados" at bounding box center [315, 210] width 82 height 42
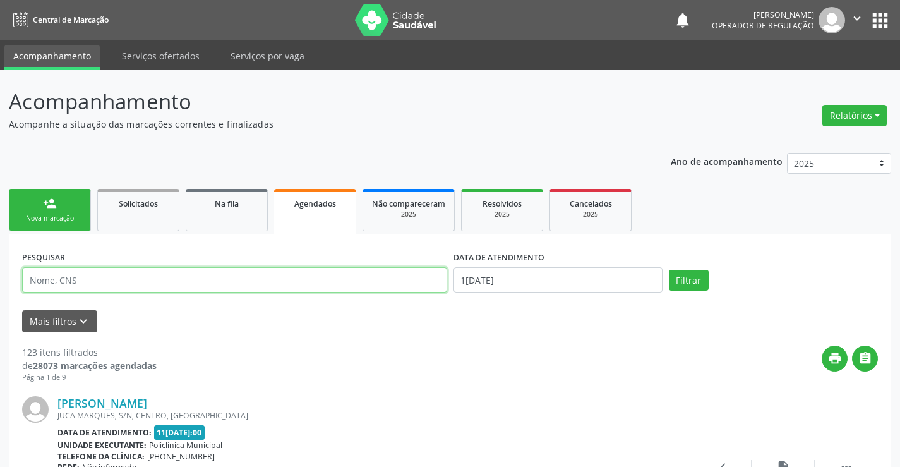
click at [90, 278] on input "text" at bounding box center [234, 279] width 425 height 25
type input "700000756118004"
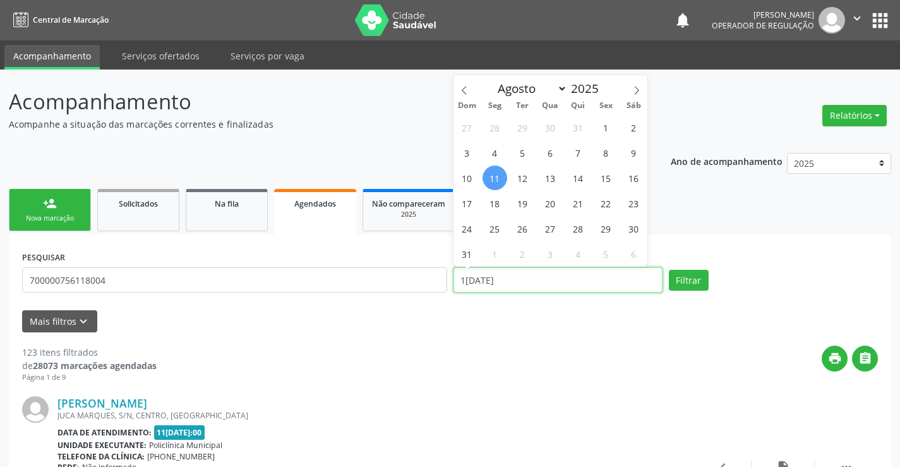
click at [574, 280] on input "1[DATE]" at bounding box center [557, 279] width 209 height 25
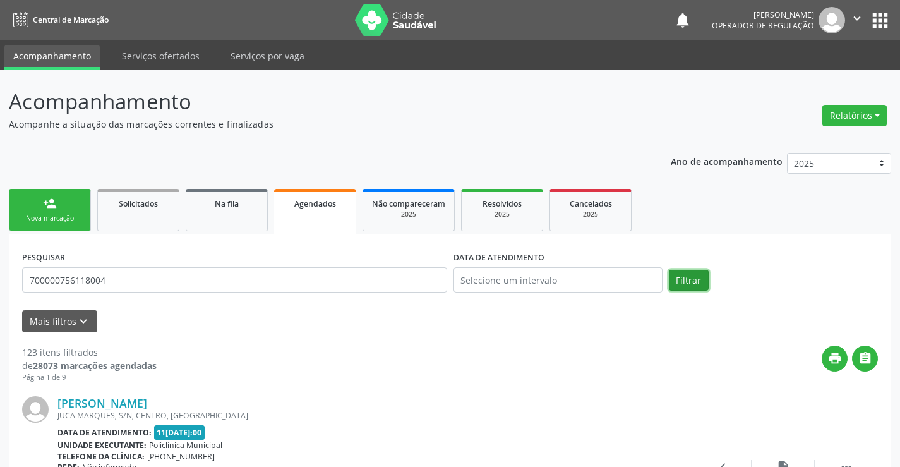
click at [683, 278] on button "Filtrar" at bounding box center [689, 280] width 40 height 21
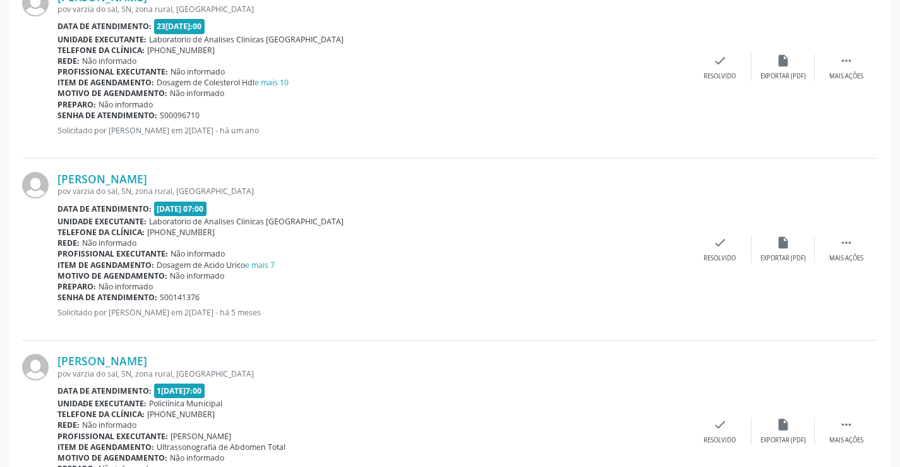
scroll to position [665, 0]
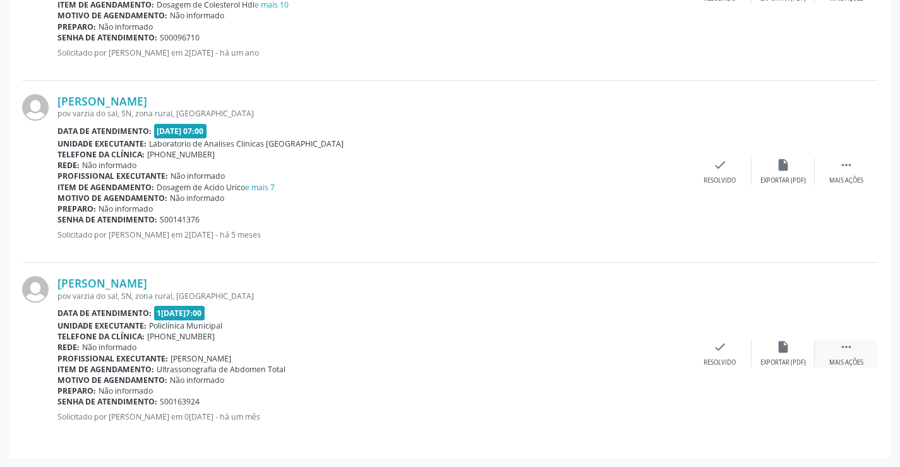
click at [842, 349] on icon "" at bounding box center [846, 347] width 14 height 14
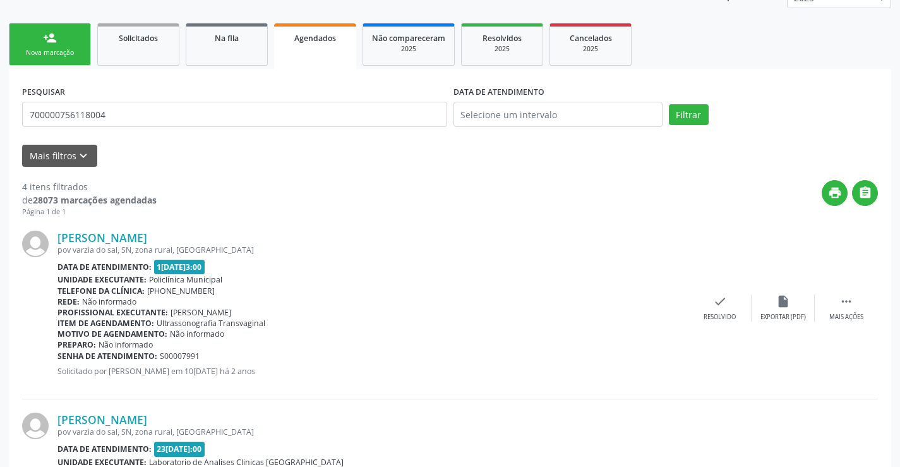
scroll to position [160, 0]
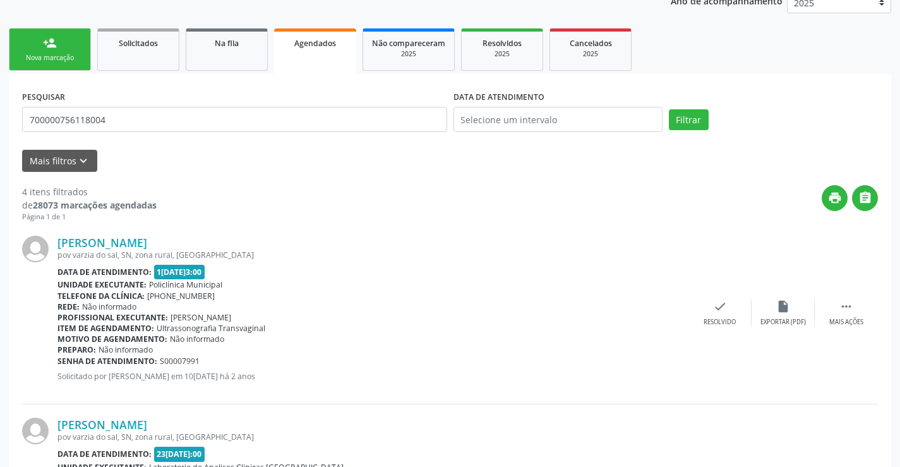
click at [49, 48] on div "person_add" at bounding box center [50, 43] width 14 height 14
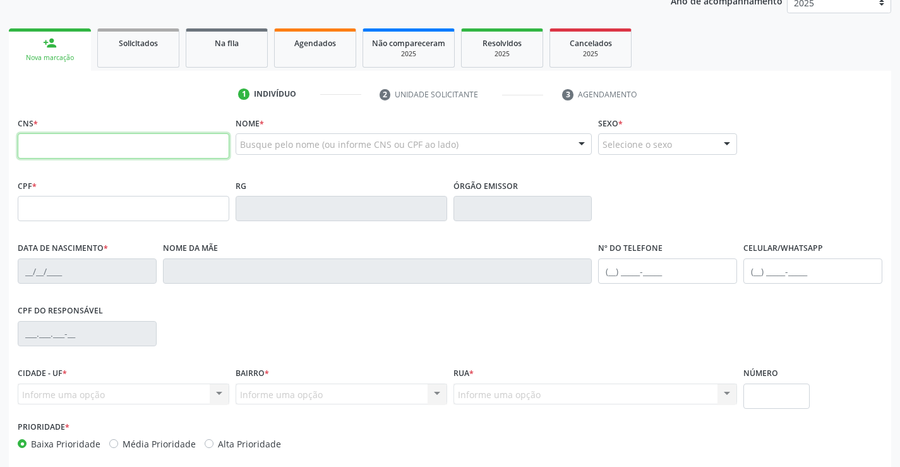
click at [90, 140] on input "text" at bounding box center [124, 145] width 212 height 25
type input "708 2091 2937 9243"
type input "3[DATE]"
type input "[PHONE_NUMBER]"
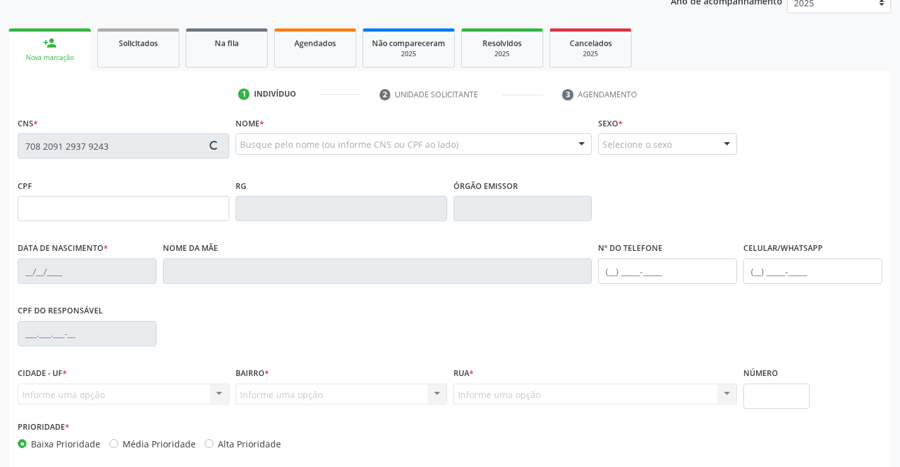
type input "638.279.645-04"
type input "SN"
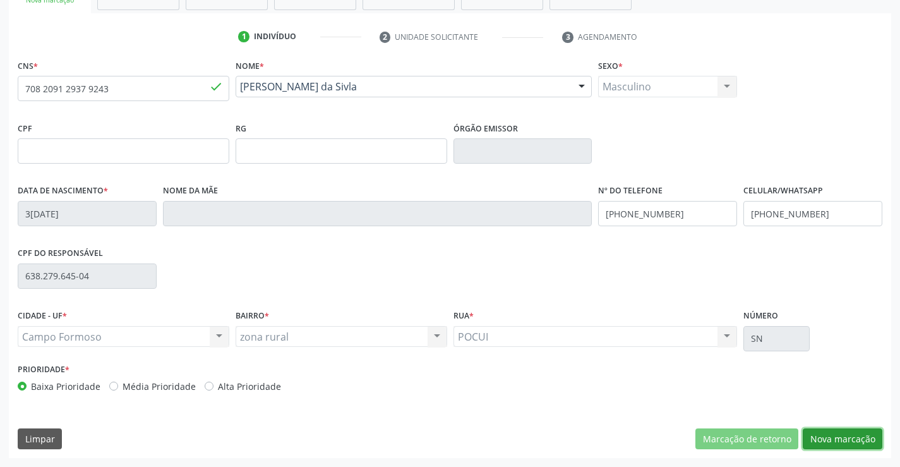
click at [856, 430] on button "Nova marcação" at bounding box center [842, 438] width 80 height 21
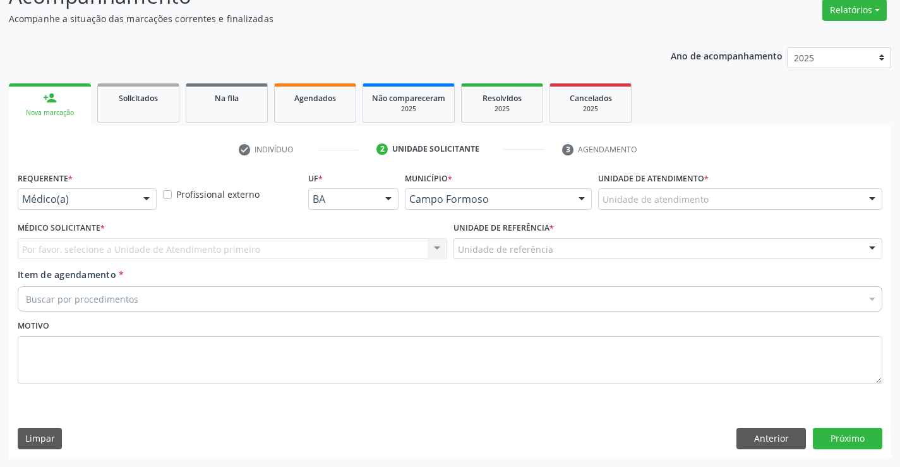
scroll to position [105, 0]
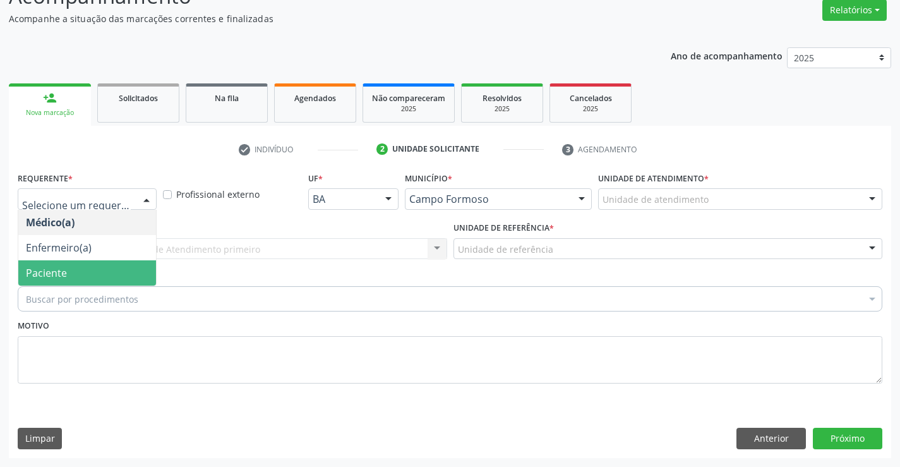
click at [81, 270] on span "Paciente" at bounding box center [87, 272] width 138 height 25
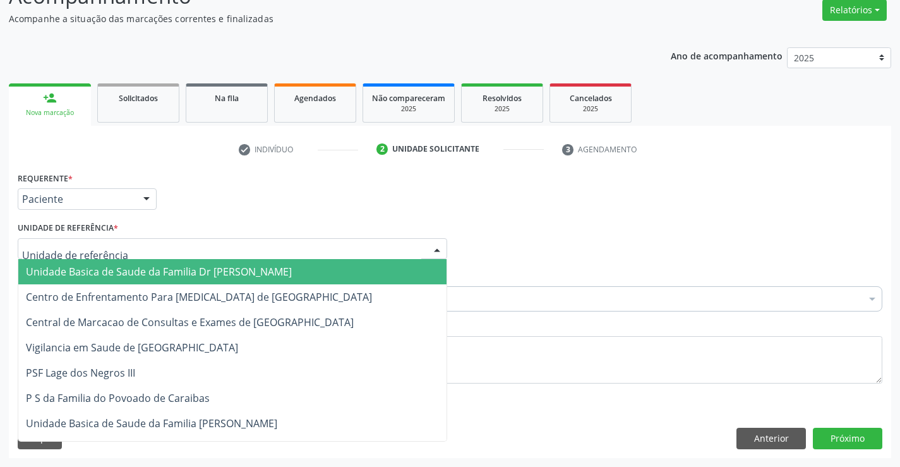
drag, startPoint x: 92, startPoint y: 265, endPoint x: 87, endPoint y: 285, distance: 20.7
click at [90, 270] on span "Unidade Basica de Saude da Familia Dr [PERSON_NAME]" at bounding box center [159, 272] width 266 height 14
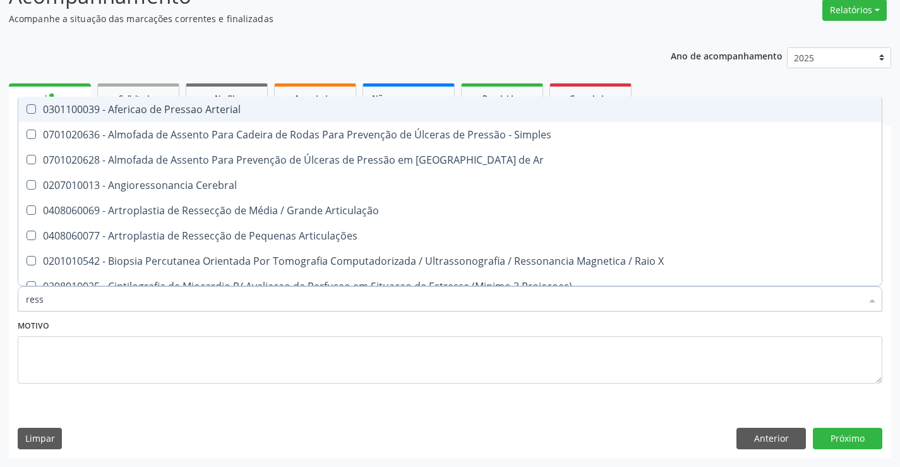
type input "resso"
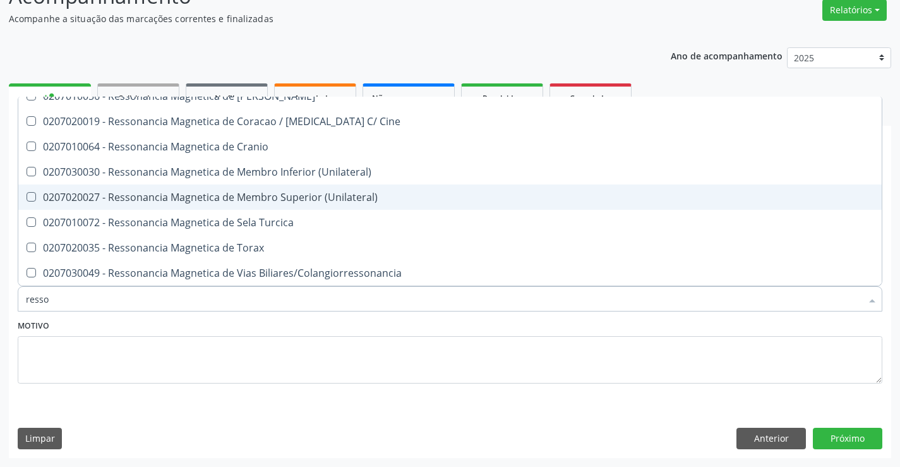
scroll to position [127, 0]
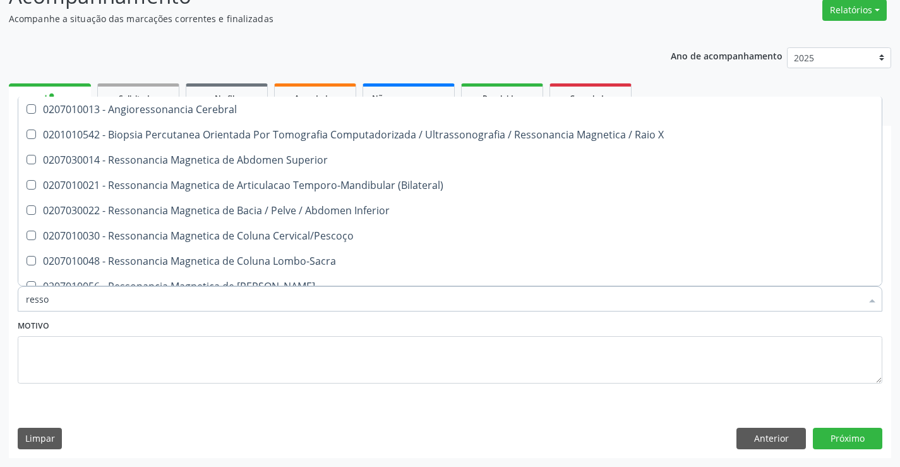
scroll to position [64, 0]
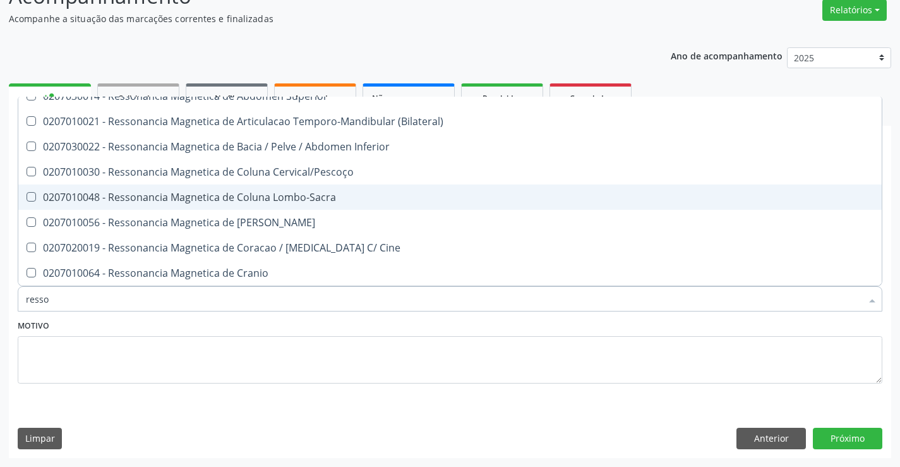
click at [285, 194] on div "0207010048 - Ressonancia Magnetica de Coluna Lombo-Sacra" at bounding box center [450, 197] width 848 height 10
checkbox Lombo-Sacra "true"
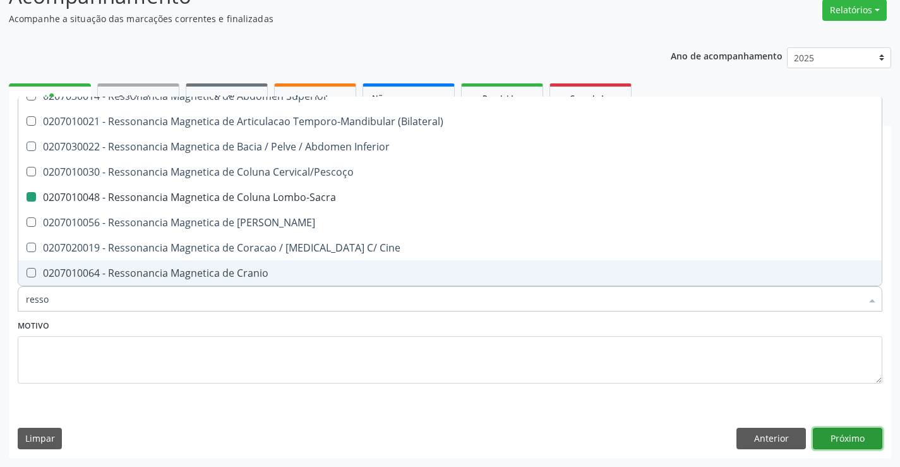
click at [837, 429] on button "Próximo" at bounding box center [847, 437] width 69 height 21
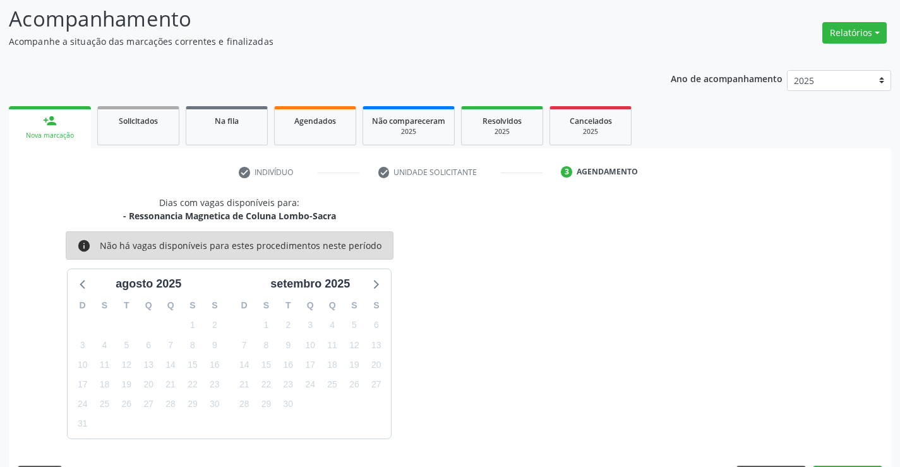
scroll to position [105, 0]
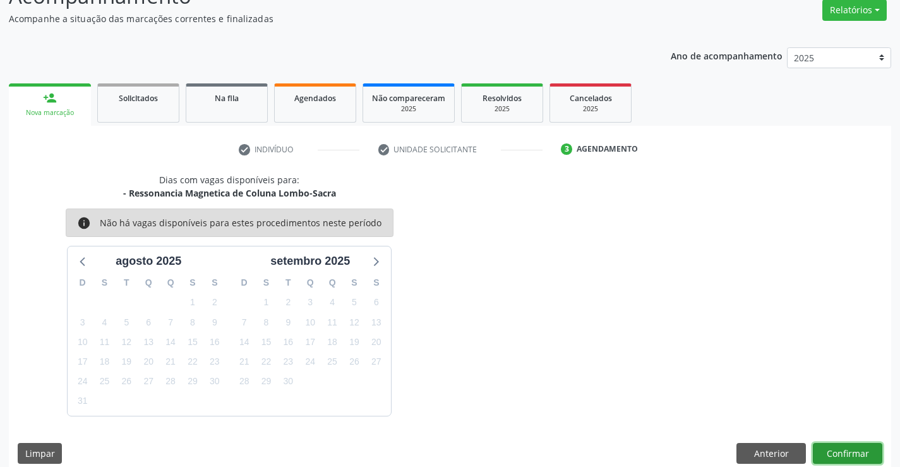
click at [854, 448] on button "Confirmar" at bounding box center [847, 453] width 69 height 21
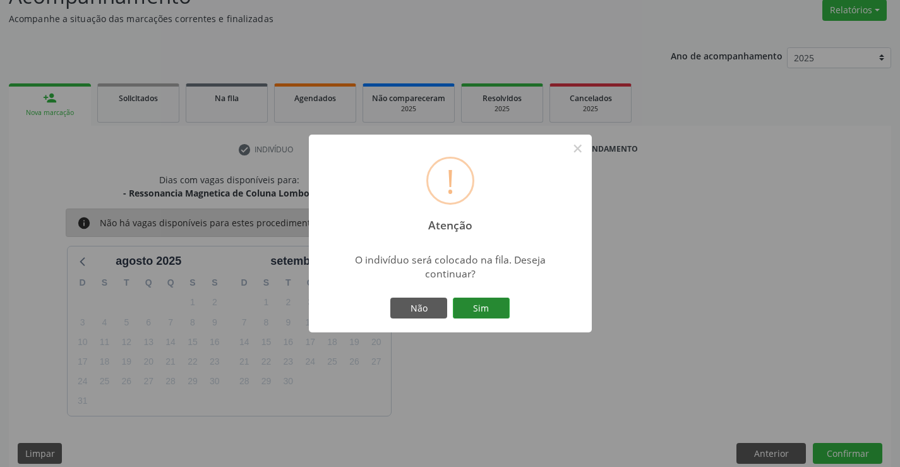
click at [489, 301] on button "Sim" at bounding box center [481, 307] width 57 height 21
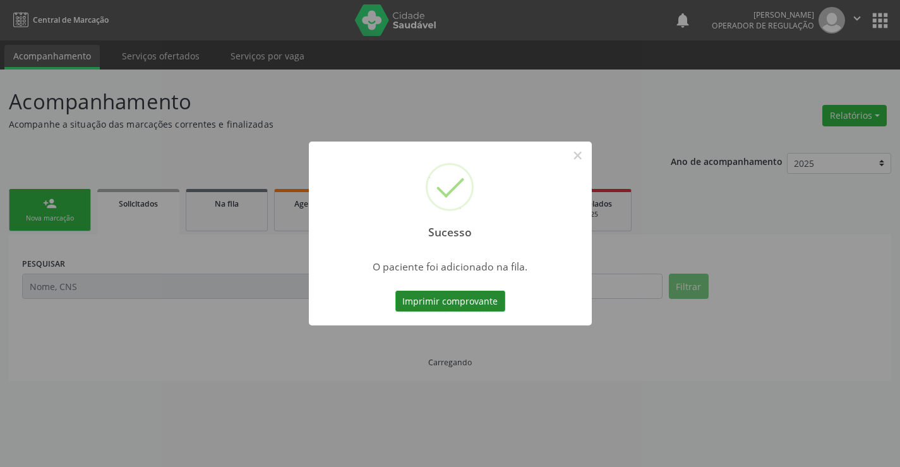
scroll to position [0, 0]
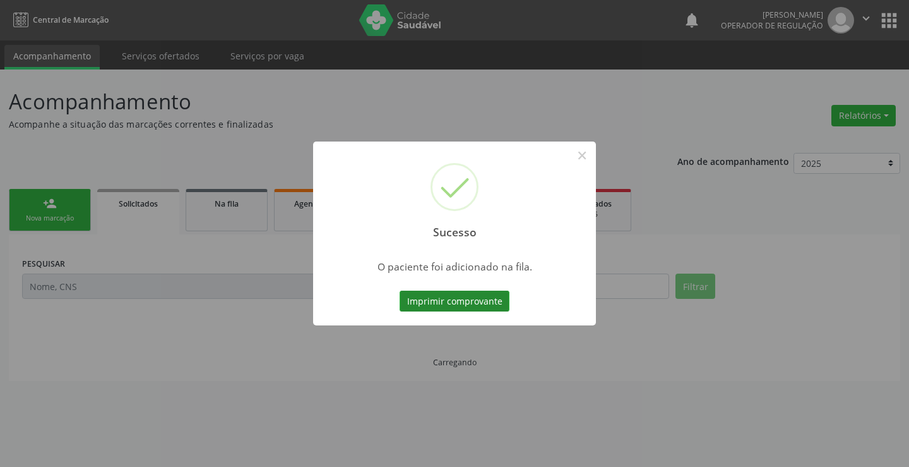
click at [464, 294] on button "Imprimir comprovante" at bounding box center [455, 300] width 110 height 21
